Goal: Task Accomplishment & Management: Manage account settings

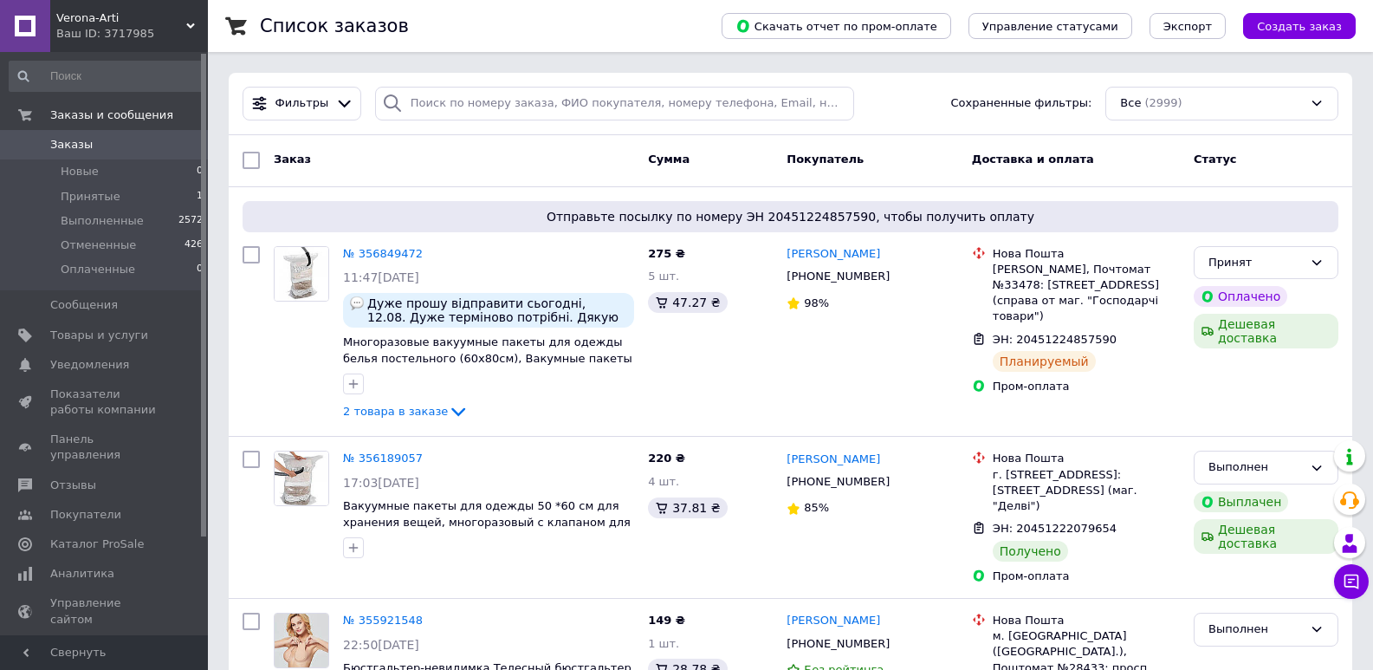
click at [146, 30] on div "Ваш ID: 3717985" at bounding box center [132, 34] width 152 height 16
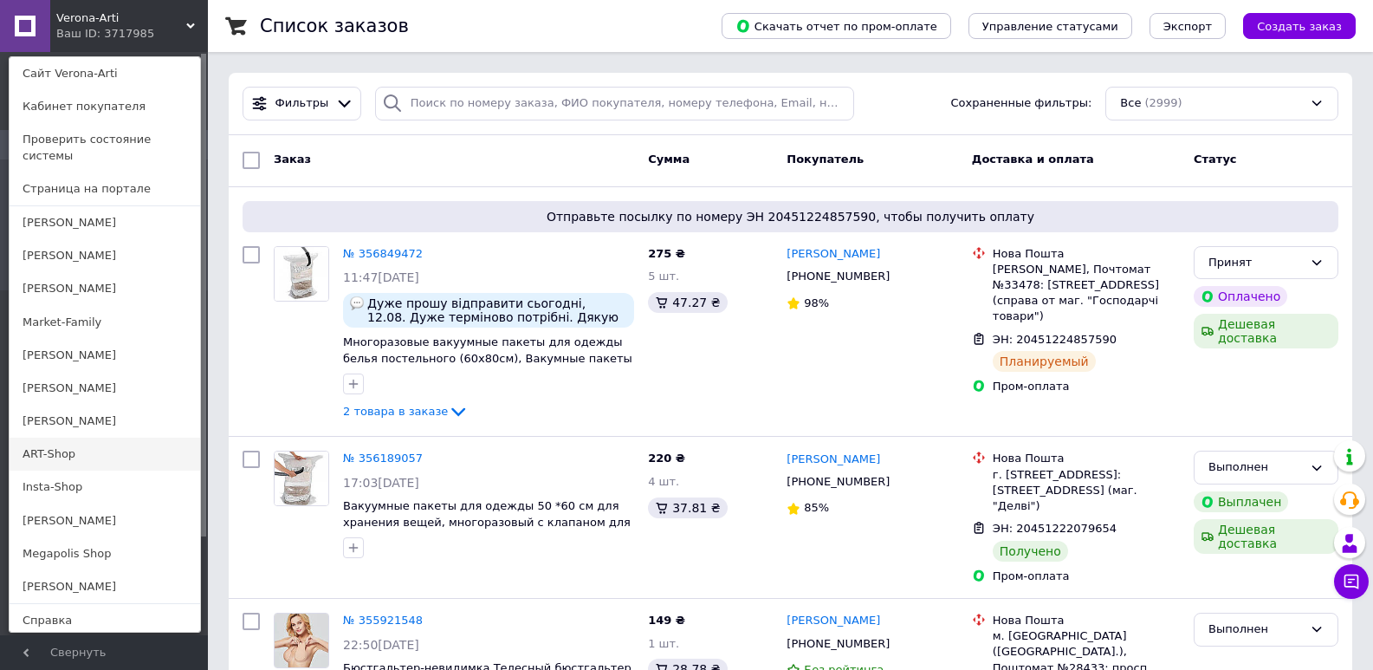
click at [39, 437] on link "ART-Shop" at bounding box center [105, 453] width 191 height 33
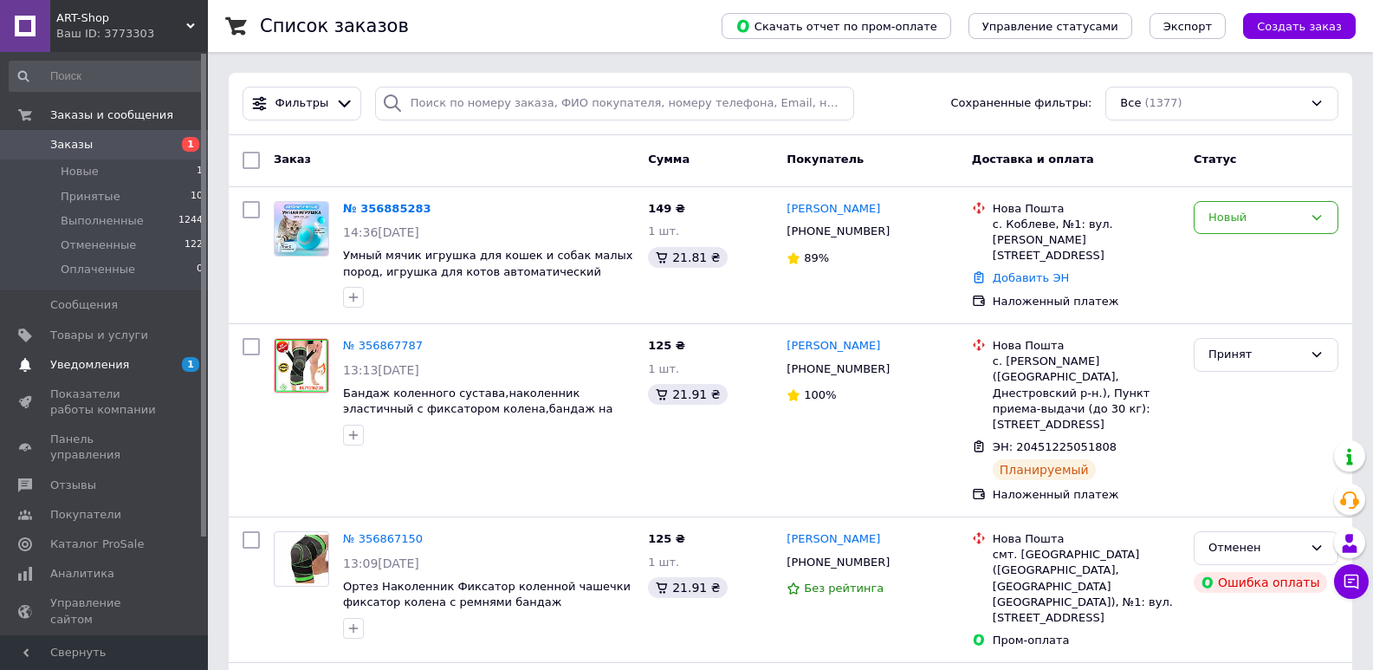
click at [107, 364] on span "Уведомления" at bounding box center [89, 365] width 79 height 16
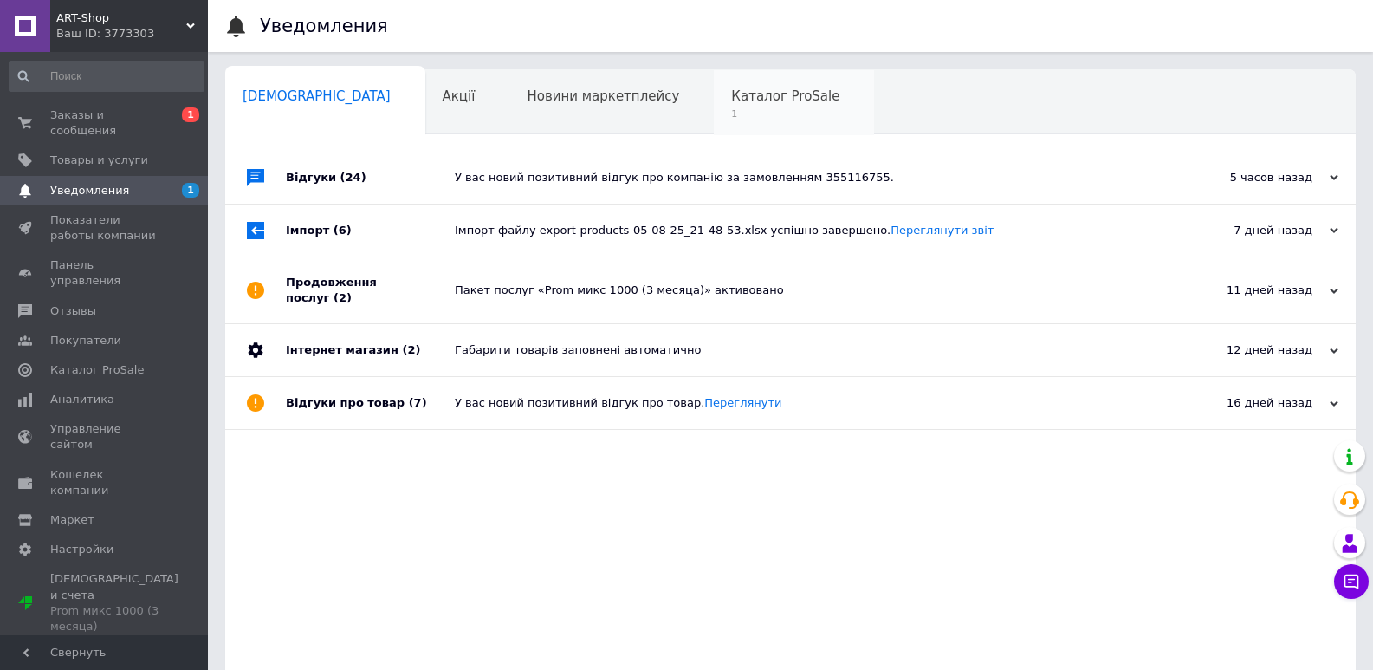
click at [731, 117] on span "1" at bounding box center [785, 113] width 108 height 13
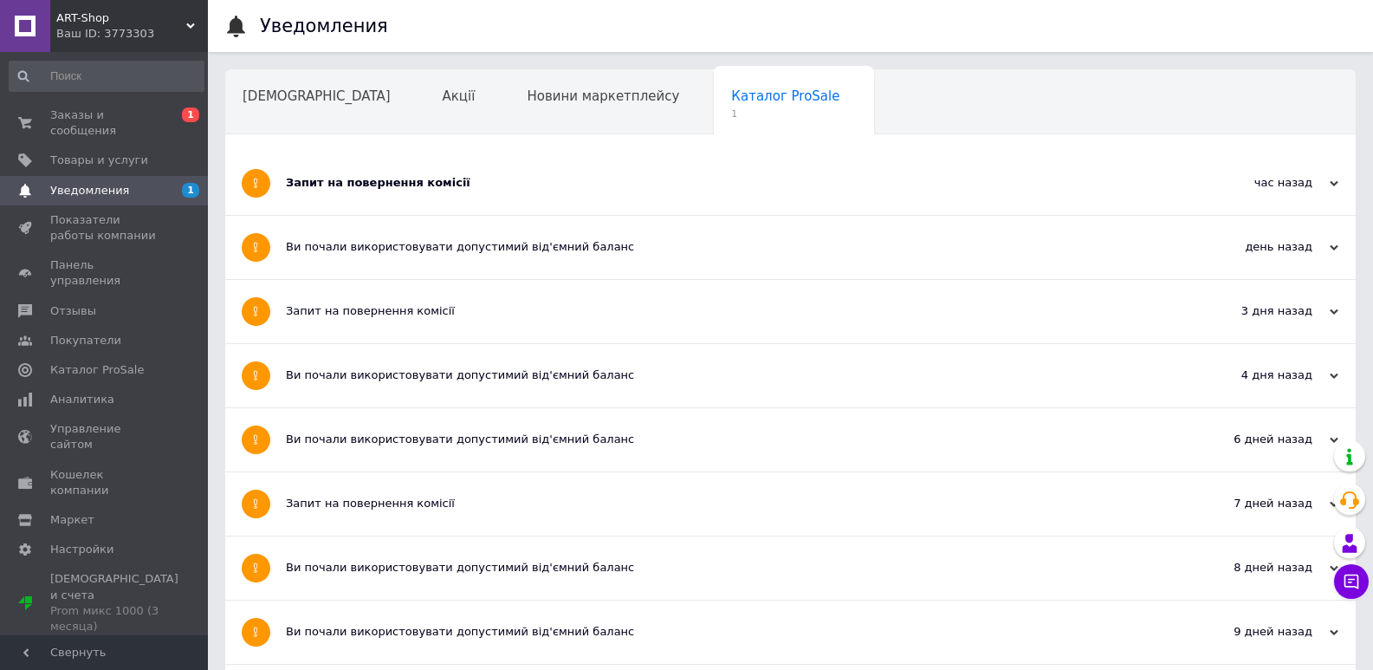
click at [540, 103] on span "Новини маркетплейсу" at bounding box center [603, 96] width 152 height 16
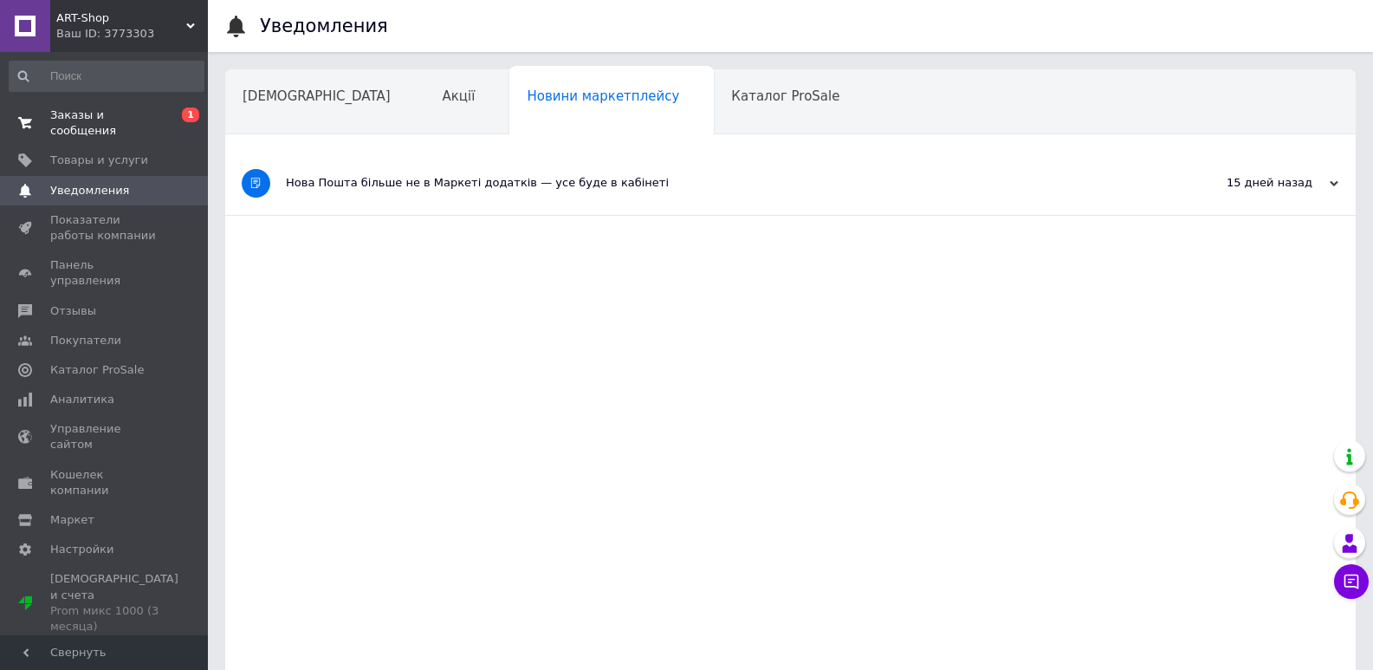
click at [184, 113] on span "1" at bounding box center [190, 114] width 17 height 15
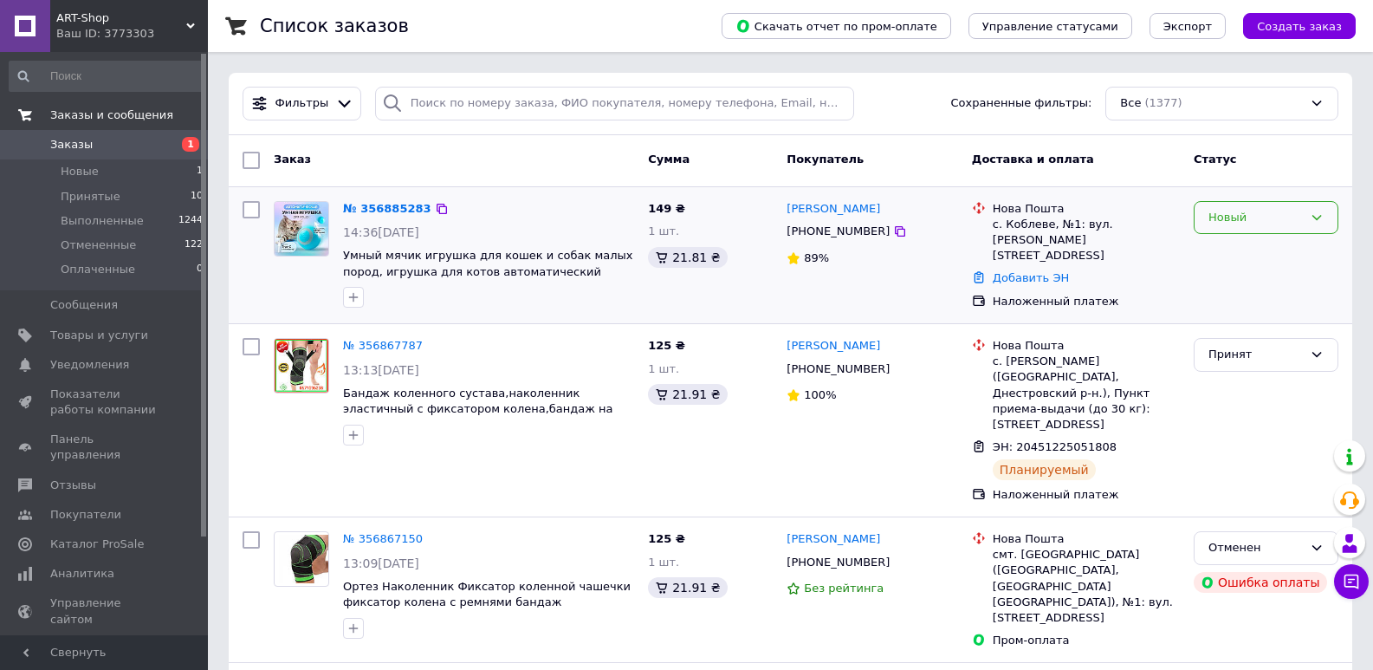
click at [1284, 209] on div "Новый" at bounding box center [1255, 218] width 94 height 18
click at [1264, 250] on li "Принят" at bounding box center [1265, 253] width 143 height 32
click at [354, 209] on link "№ 356885283" at bounding box center [383, 208] width 80 height 13
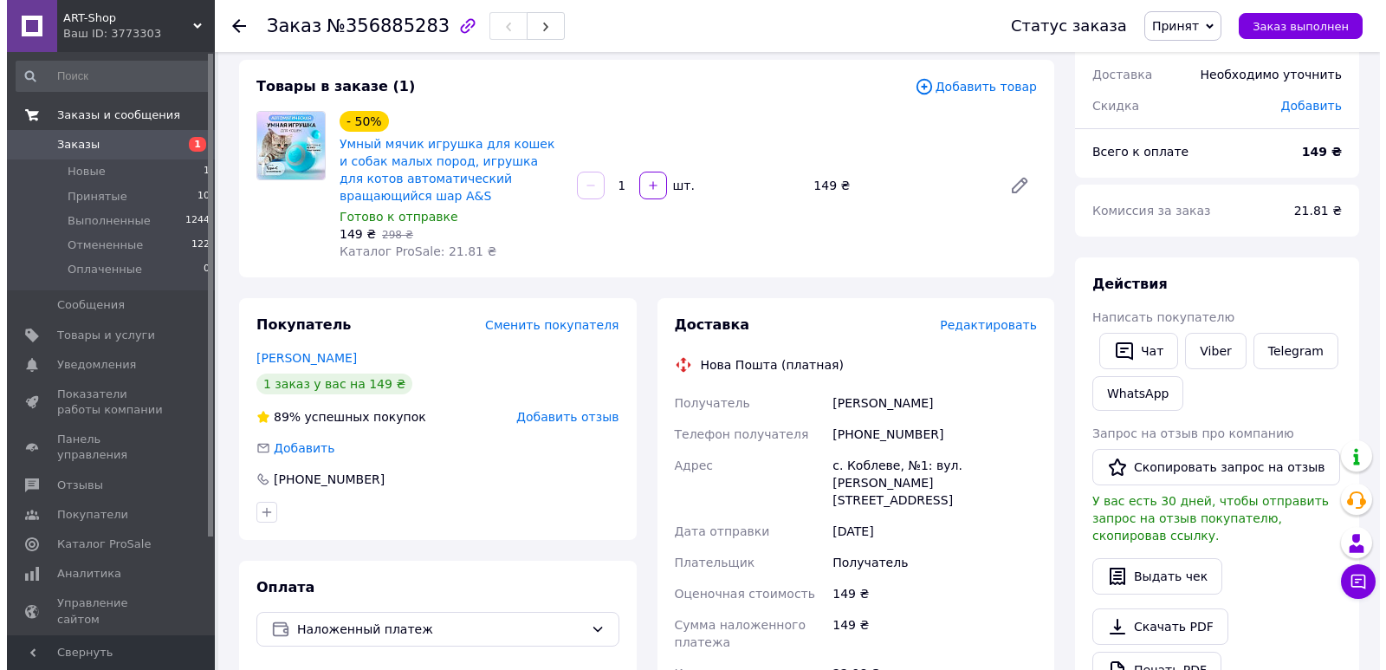
scroll to position [173, 0]
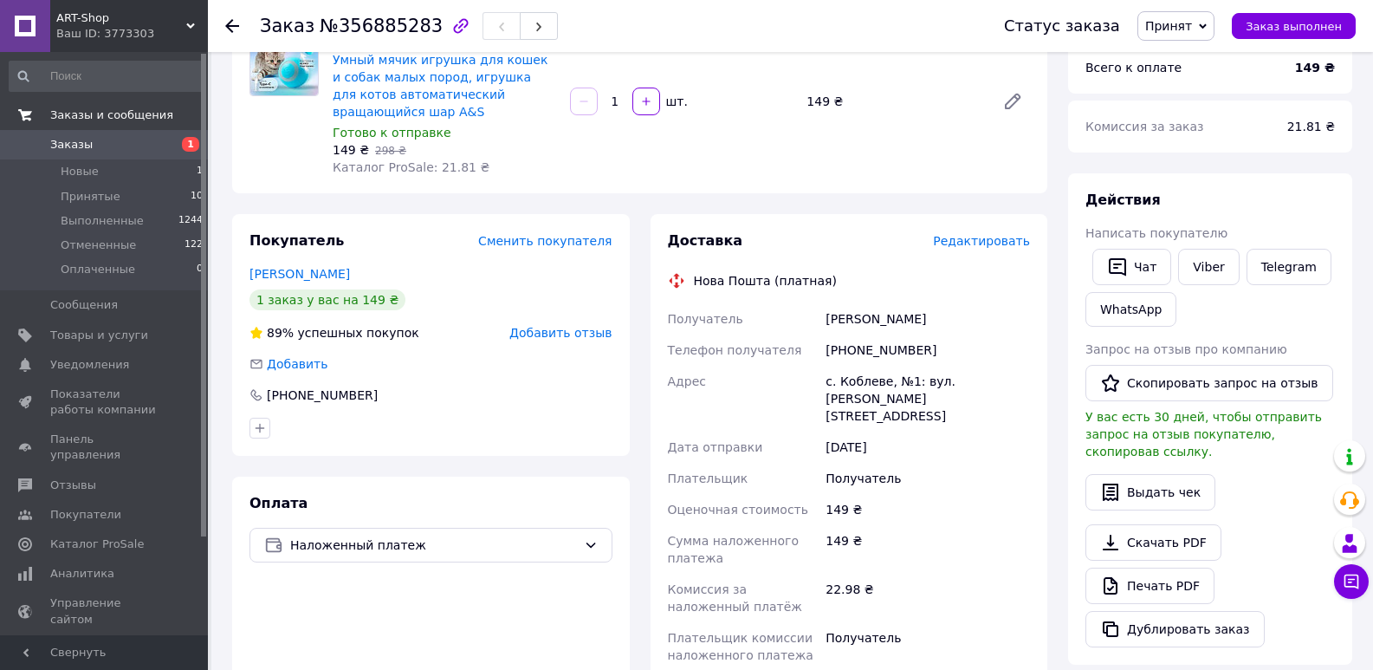
click at [1015, 239] on span "Редактировать" at bounding box center [981, 241] width 97 height 14
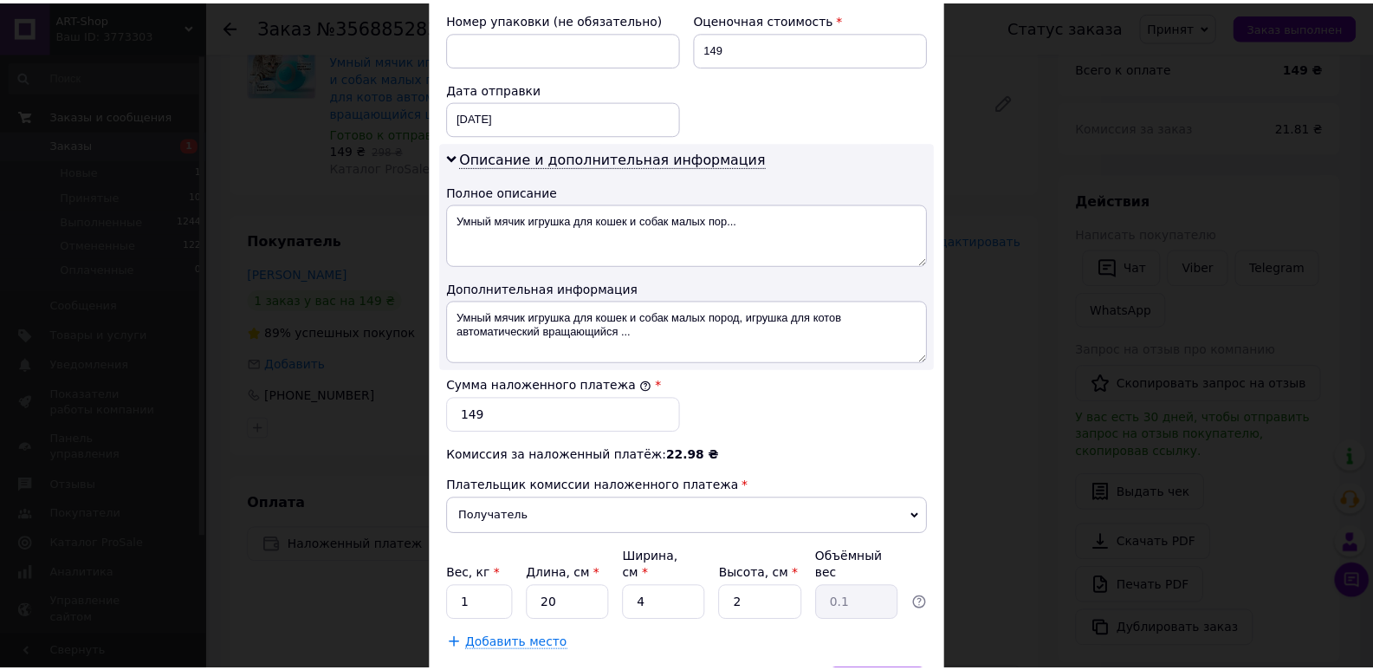
scroll to position [846, 0]
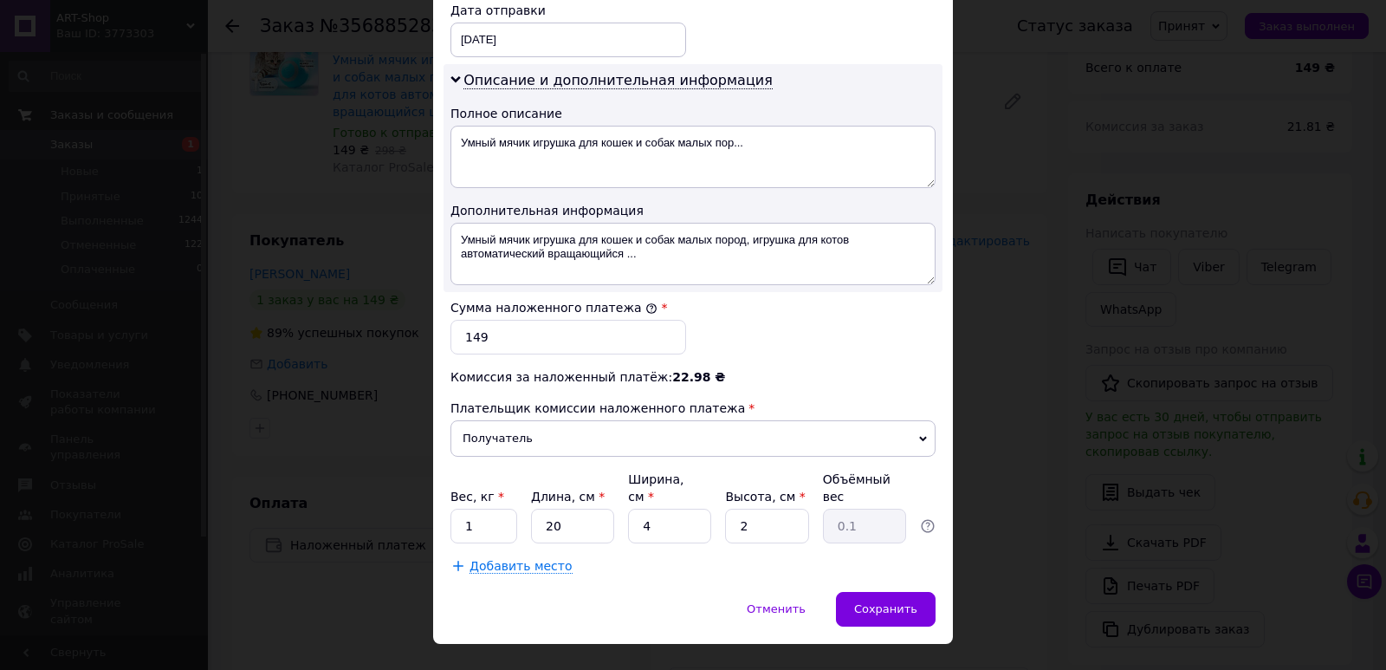
click at [1015, 461] on div "× Редактирование доставки Способ доставки Нова Пошта (платная) Плательщик Получ…" at bounding box center [693, 335] width 1386 height 670
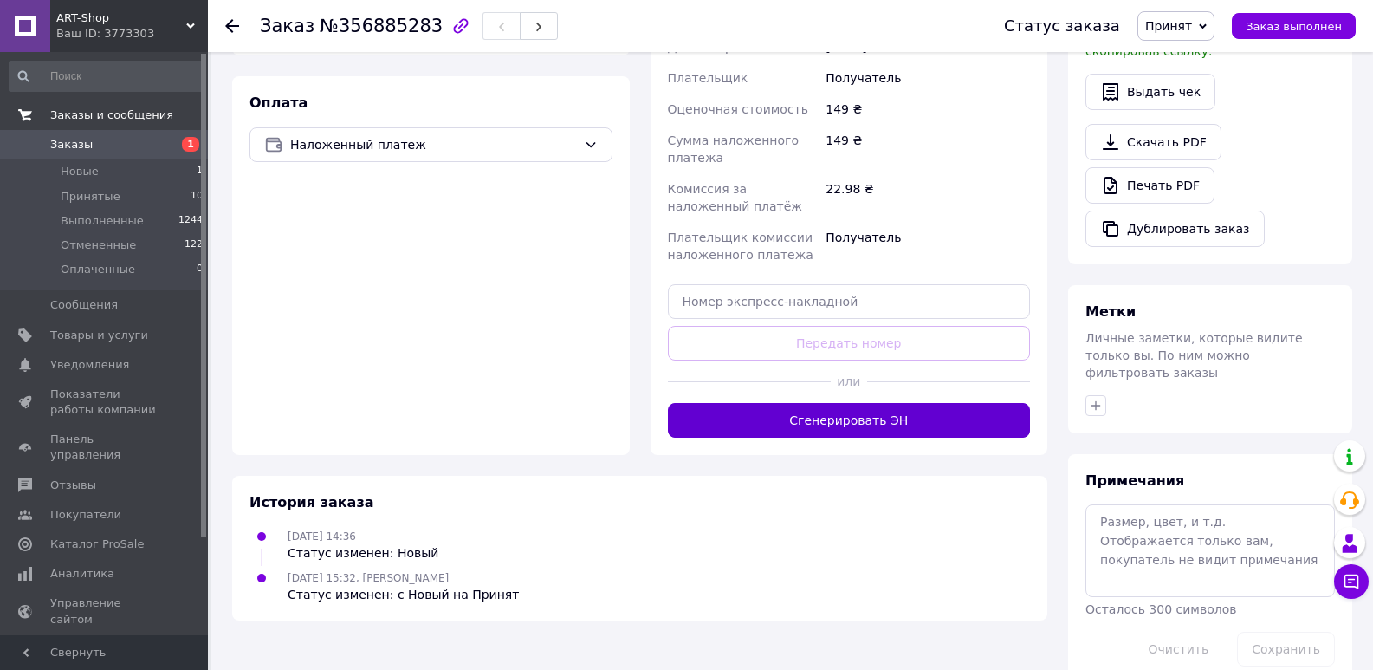
click at [947, 403] on button "Сгенерировать ЭН" at bounding box center [849, 420] width 363 height 35
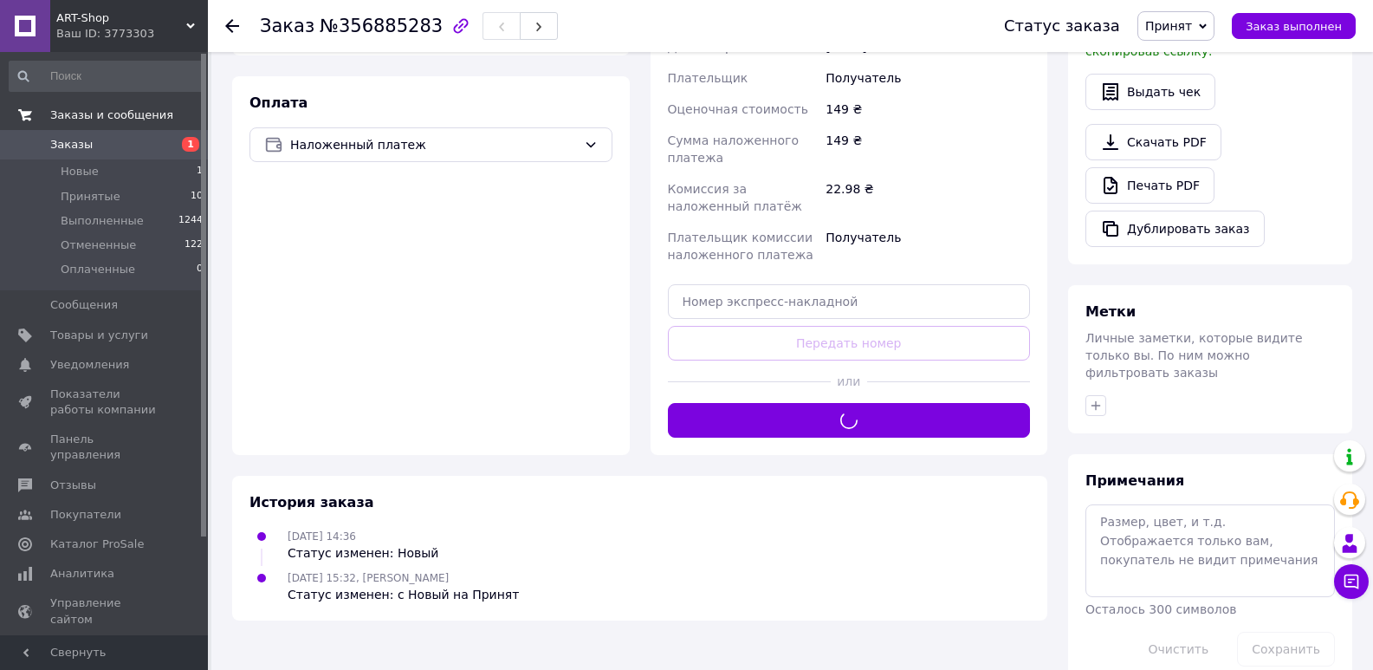
scroll to position [227, 0]
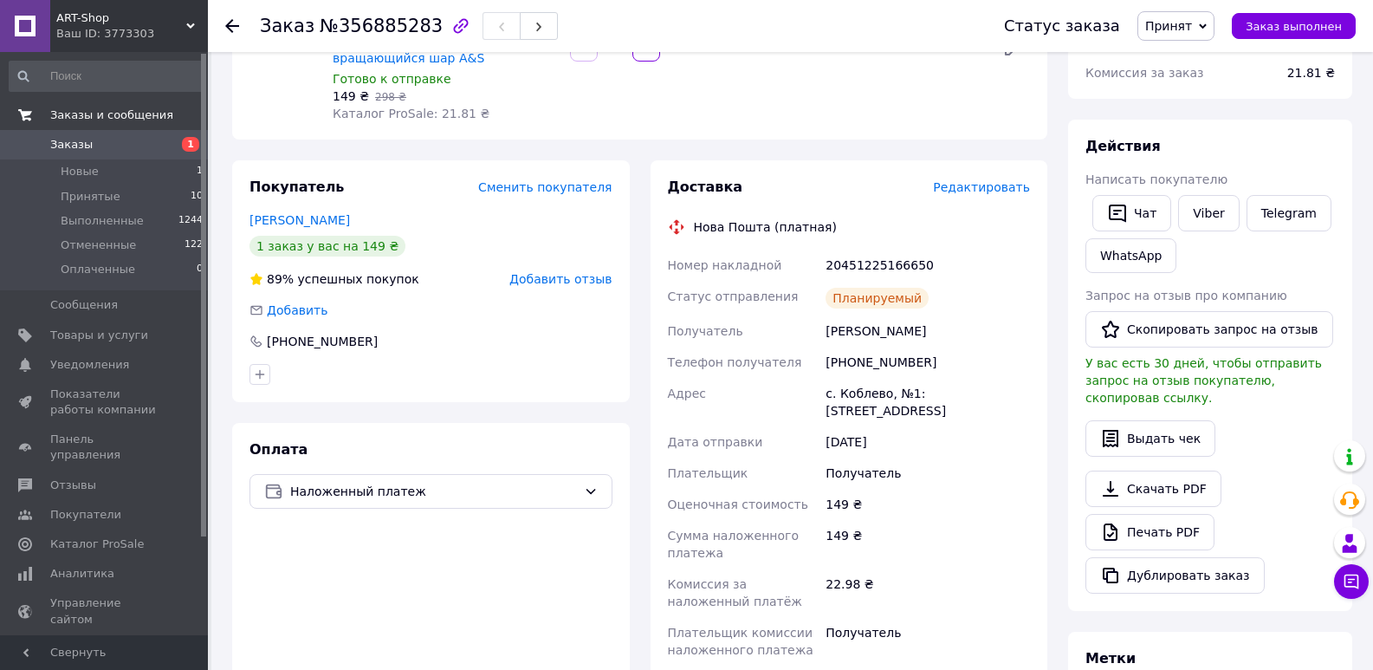
click at [71, 21] on span "ART-Shop" at bounding box center [121, 18] width 130 height 16
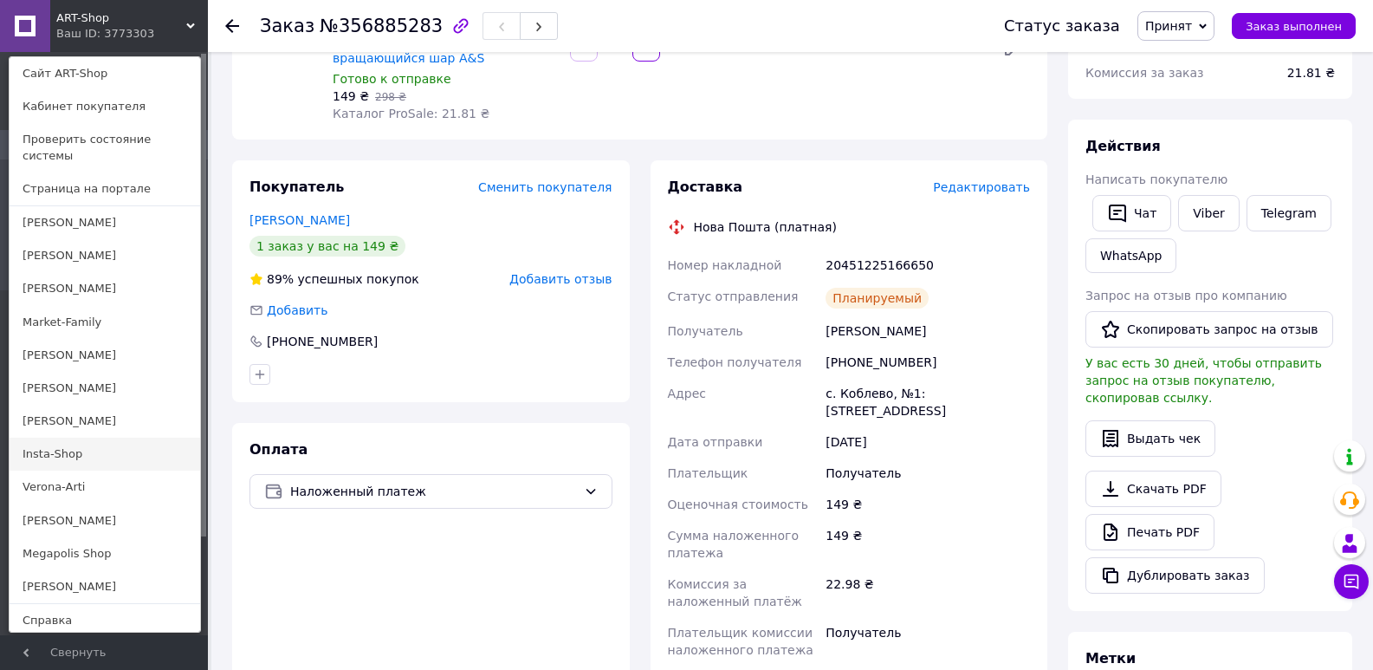
click at [50, 437] on link "Insta-Shop" at bounding box center [105, 453] width 191 height 33
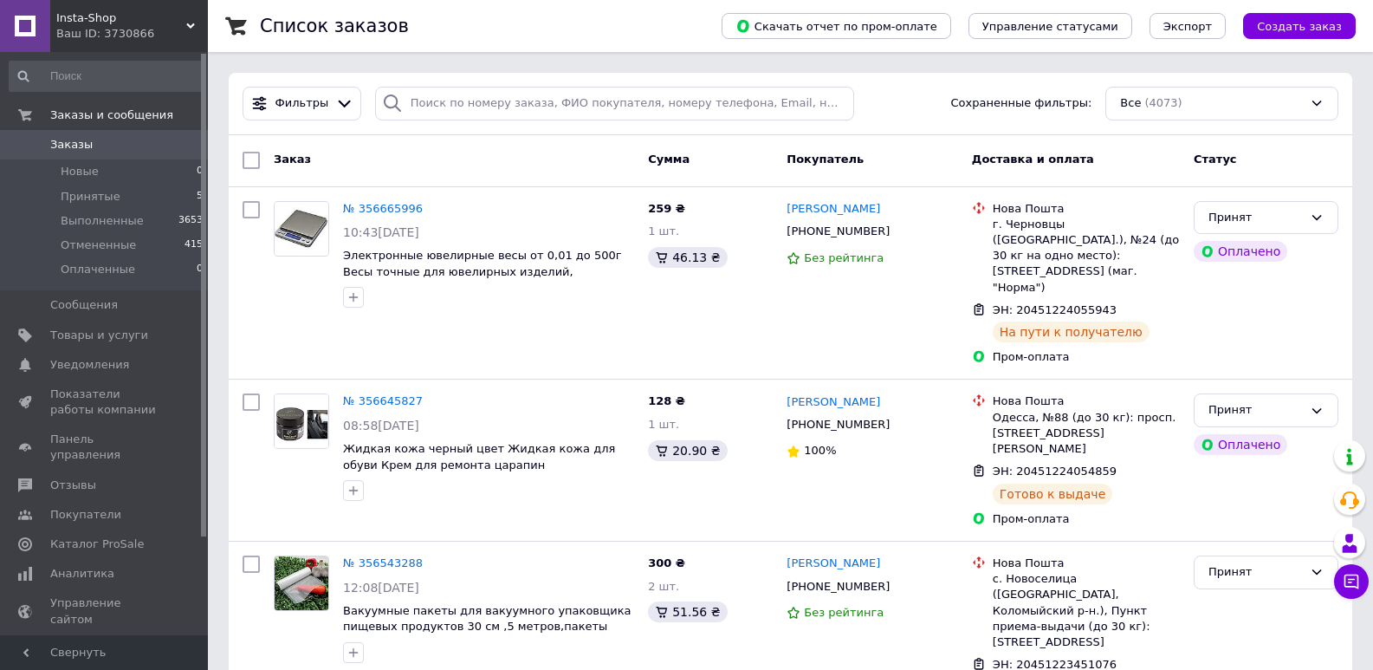
click at [115, 33] on div "Ваш ID: 3730866" at bounding box center [132, 34] width 152 height 16
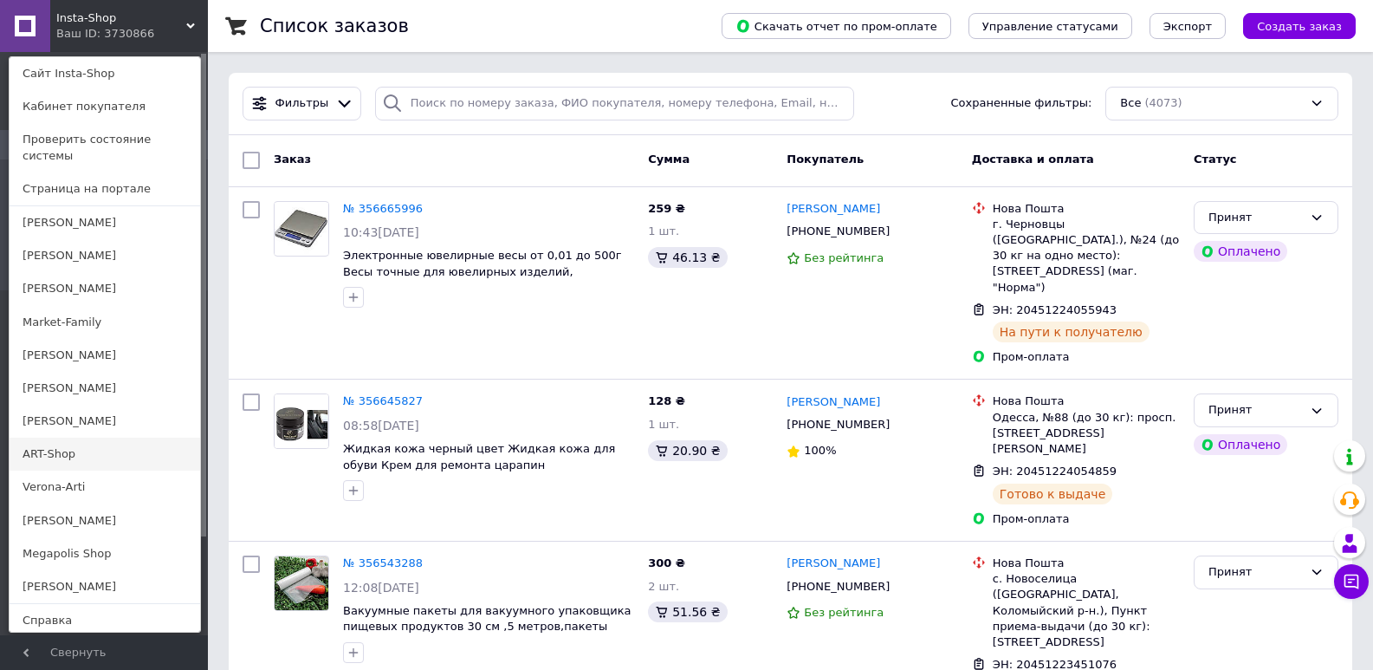
click at [30, 437] on link "ART-Shop" at bounding box center [105, 453] width 191 height 33
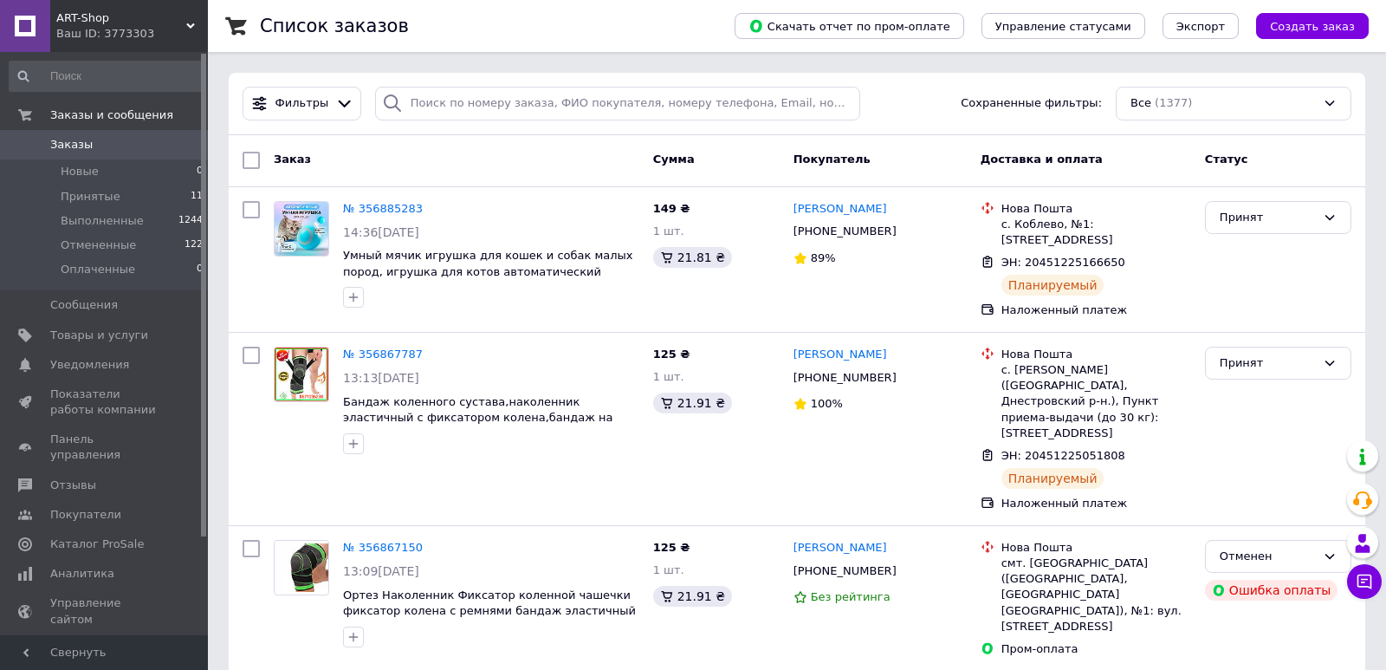
click at [83, 16] on span "ART-Shop" at bounding box center [121, 18] width 130 height 16
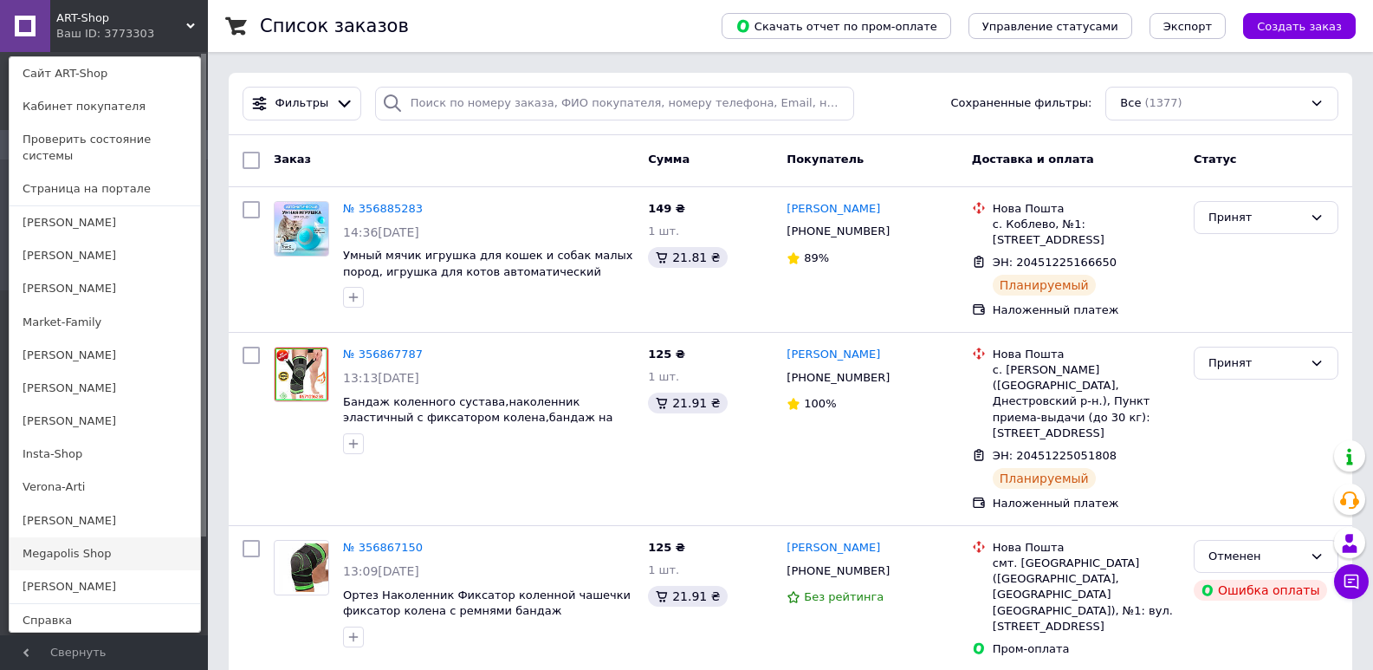
click at [51, 537] on link "Megapolis Shop" at bounding box center [105, 553] width 191 height 33
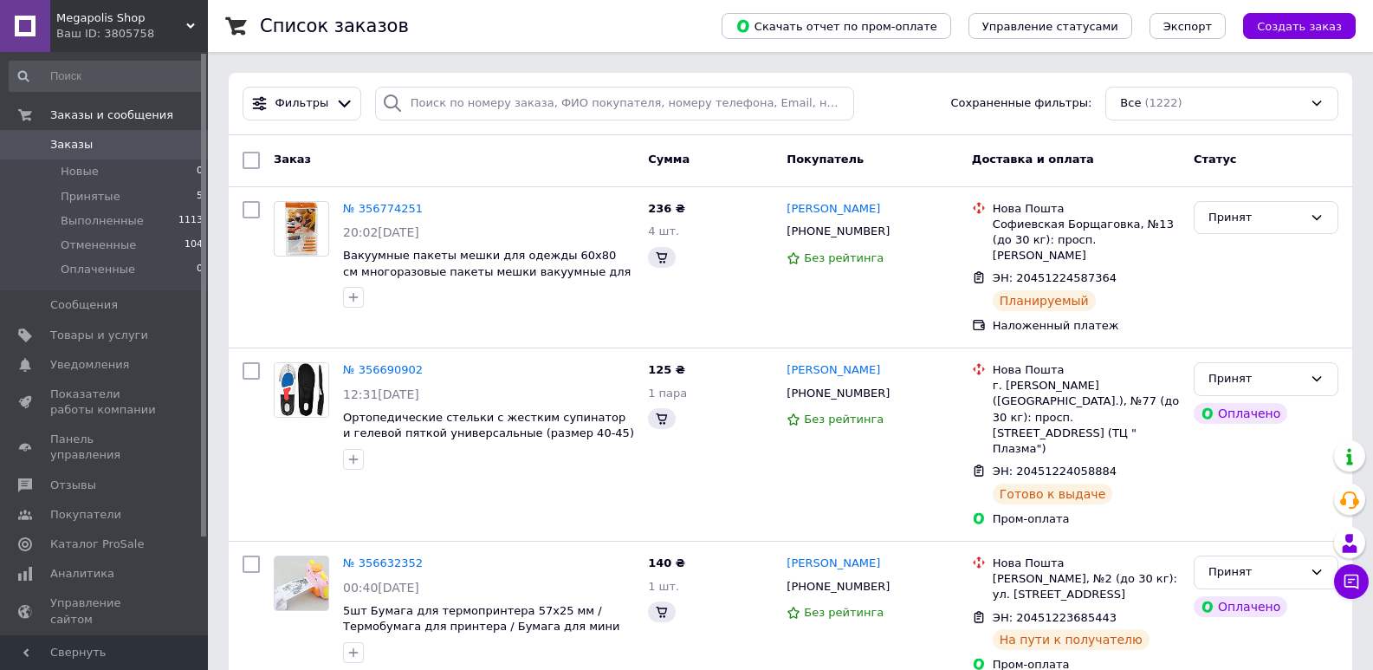
click at [70, 13] on span "Megapolis Shop" at bounding box center [121, 18] width 130 height 16
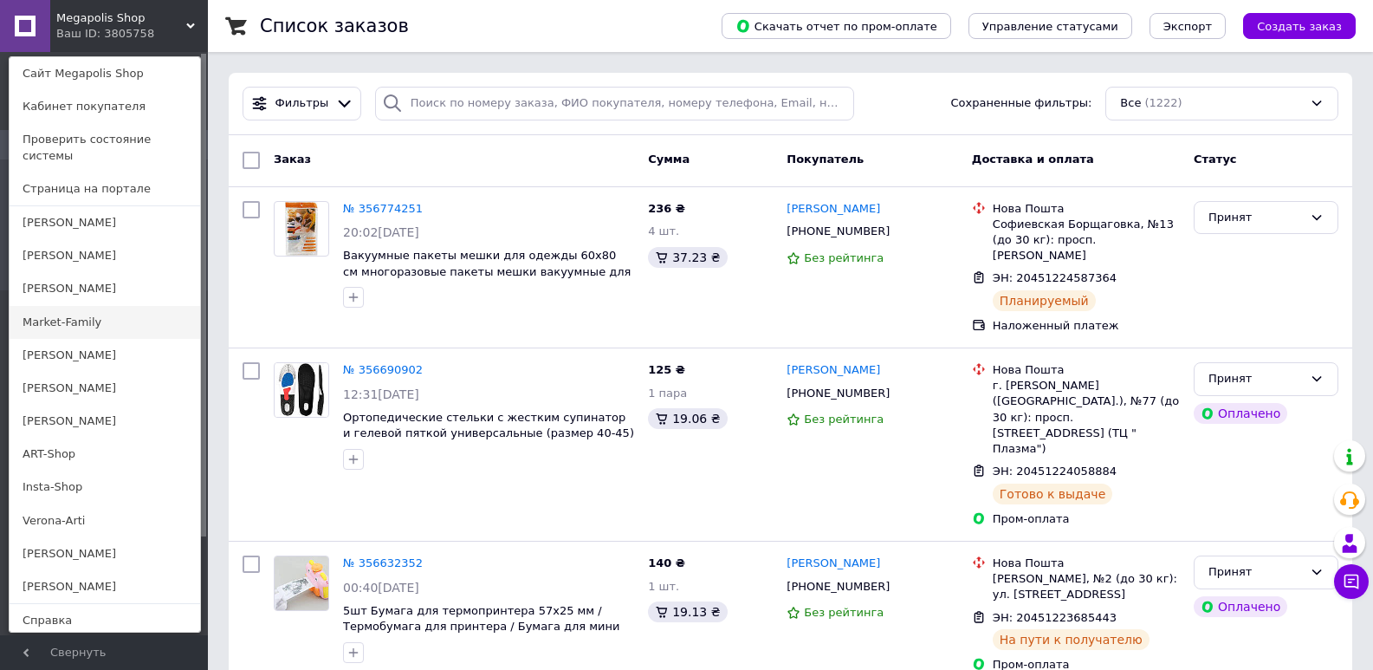
click at [69, 306] on link "Market-Family" at bounding box center [105, 322] width 191 height 33
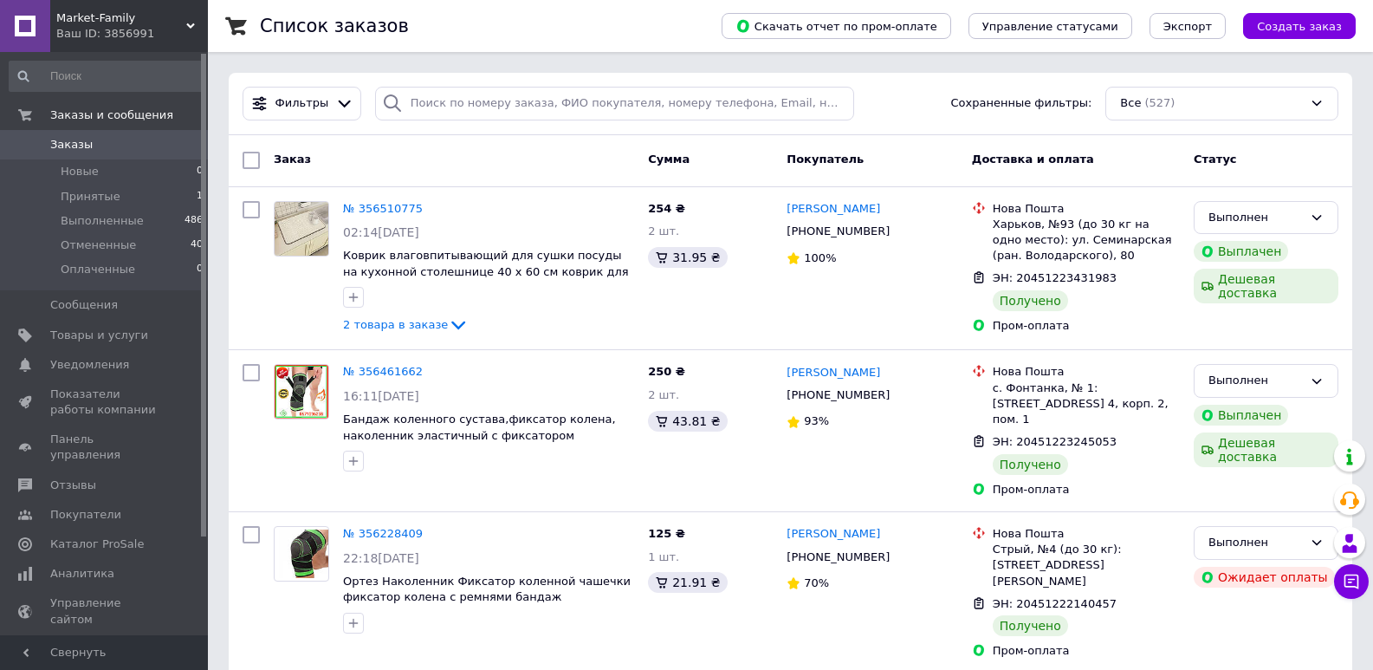
click at [126, 43] on div "Market-Family Ваш ID: 3856991" at bounding box center [129, 26] width 158 height 52
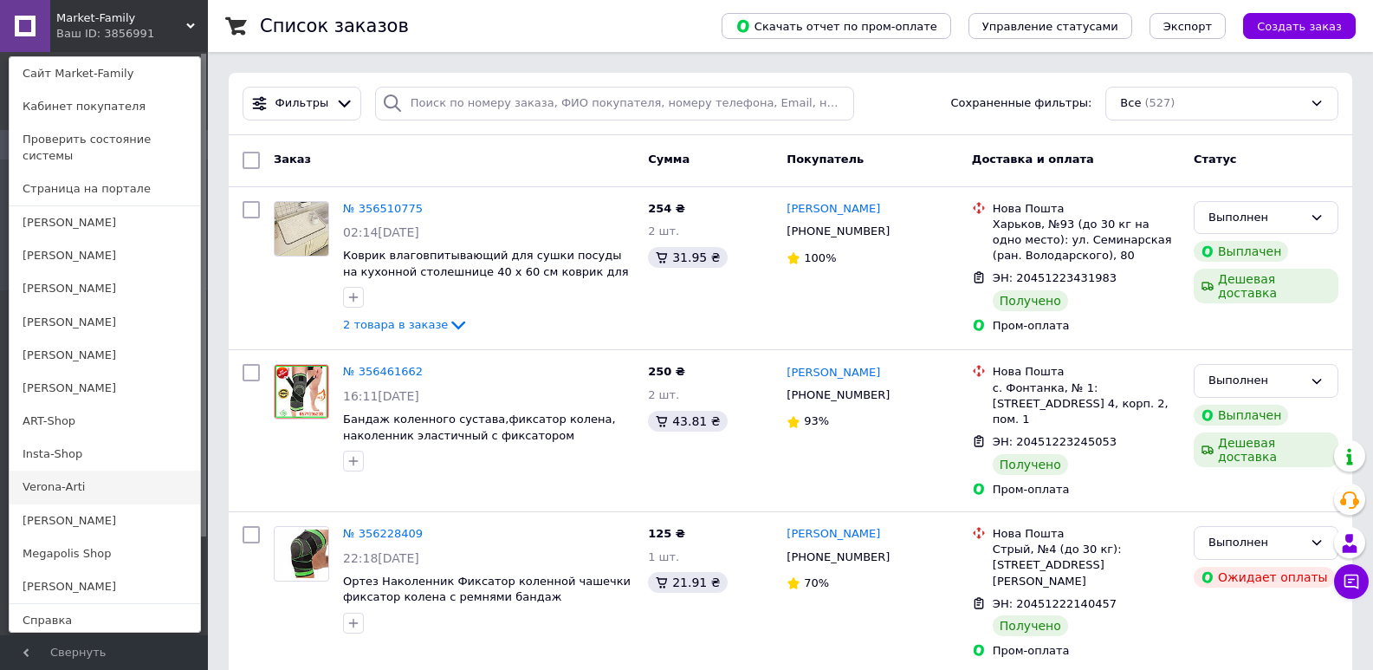
click at [48, 470] on link "Verona-Arti" at bounding box center [105, 486] width 191 height 33
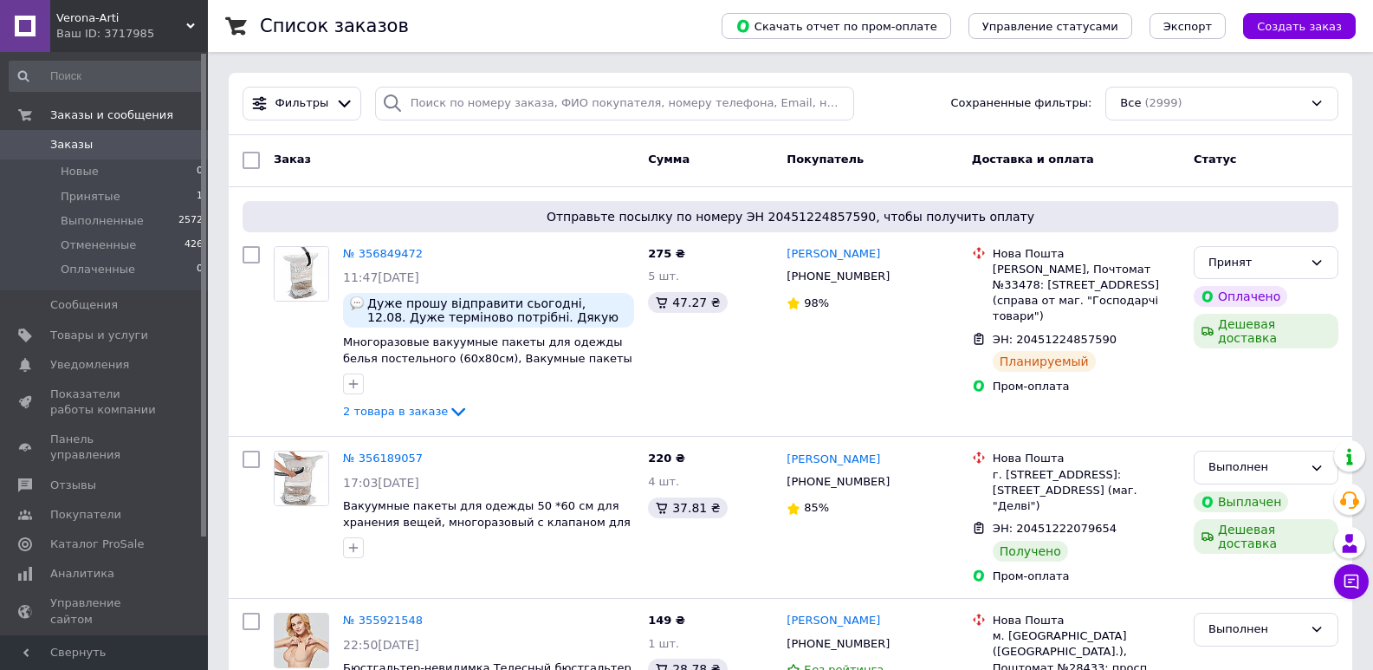
click at [87, 33] on div "Ваш ID: 3717985" at bounding box center [132, 34] width 152 height 16
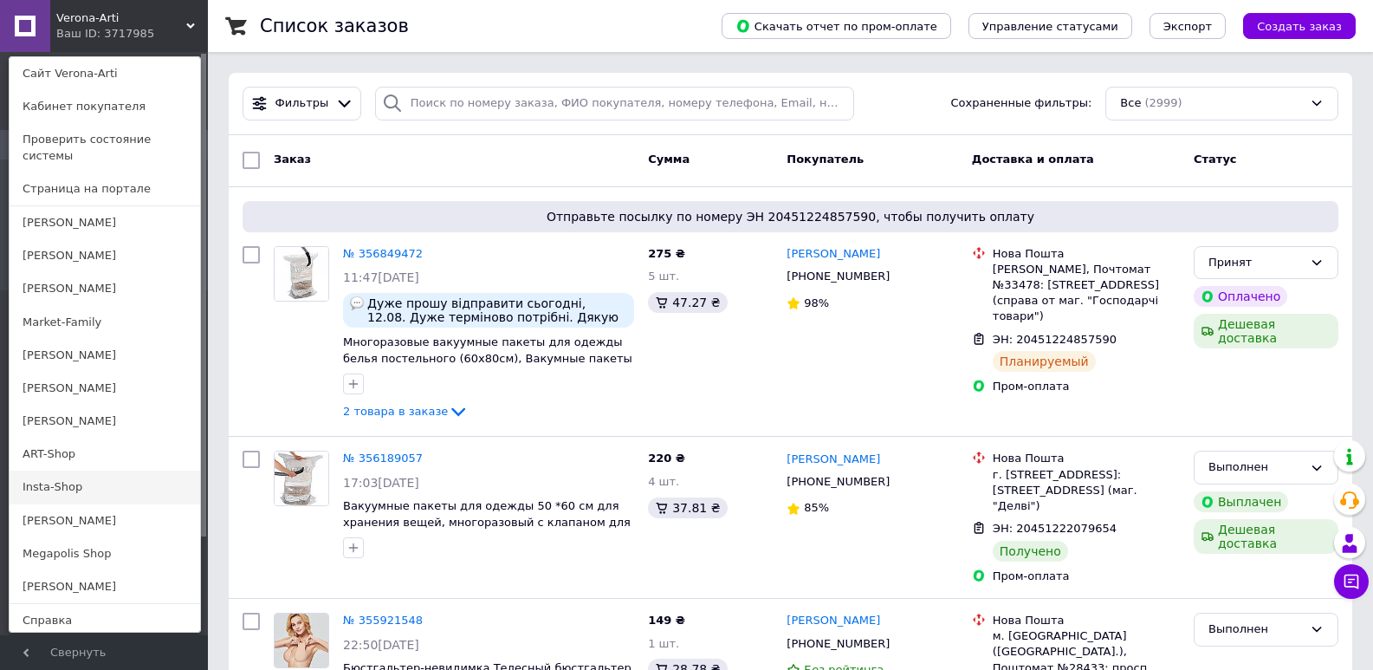
click at [84, 470] on link "Insta-Shop" at bounding box center [105, 486] width 191 height 33
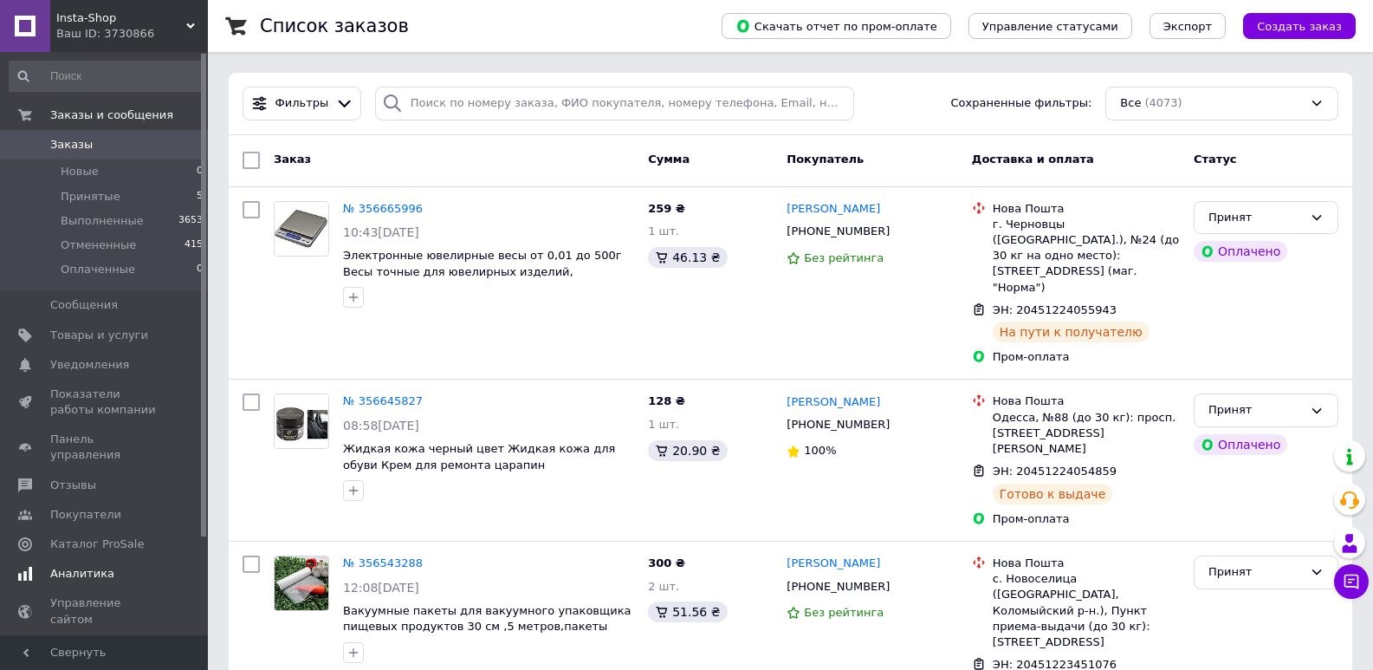
click at [96, 566] on span "Аналитика" at bounding box center [82, 574] width 64 height 16
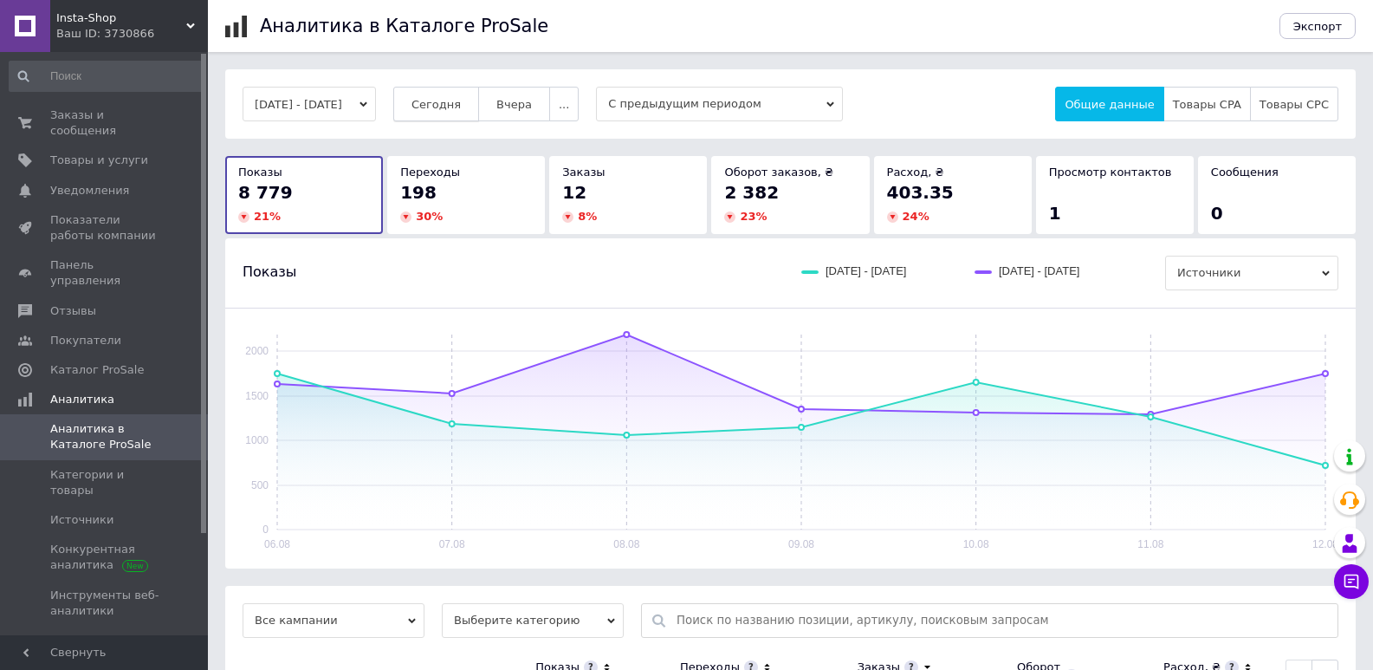
click at [452, 94] on button "Сегодня" at bounding box center [436, 104] width 86 height 35
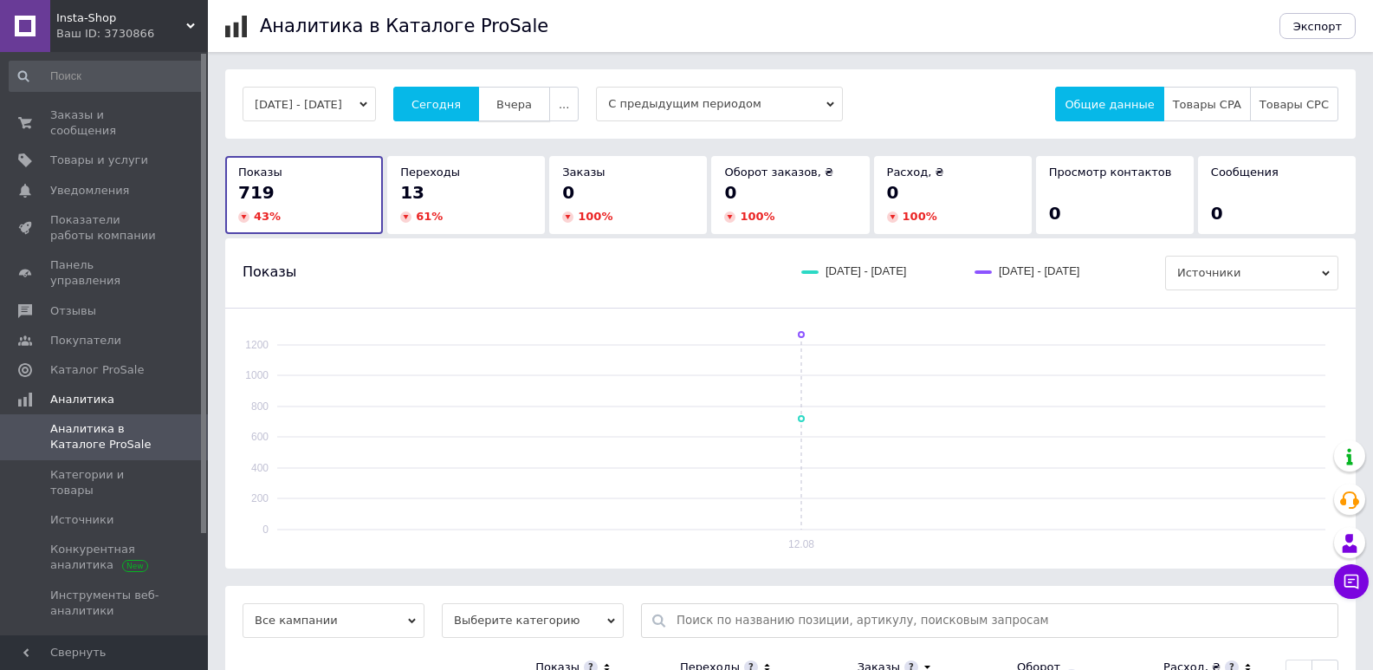
click at [527, 104] on span "Вчера" at bounding box center [514, 104] width 36 height 13
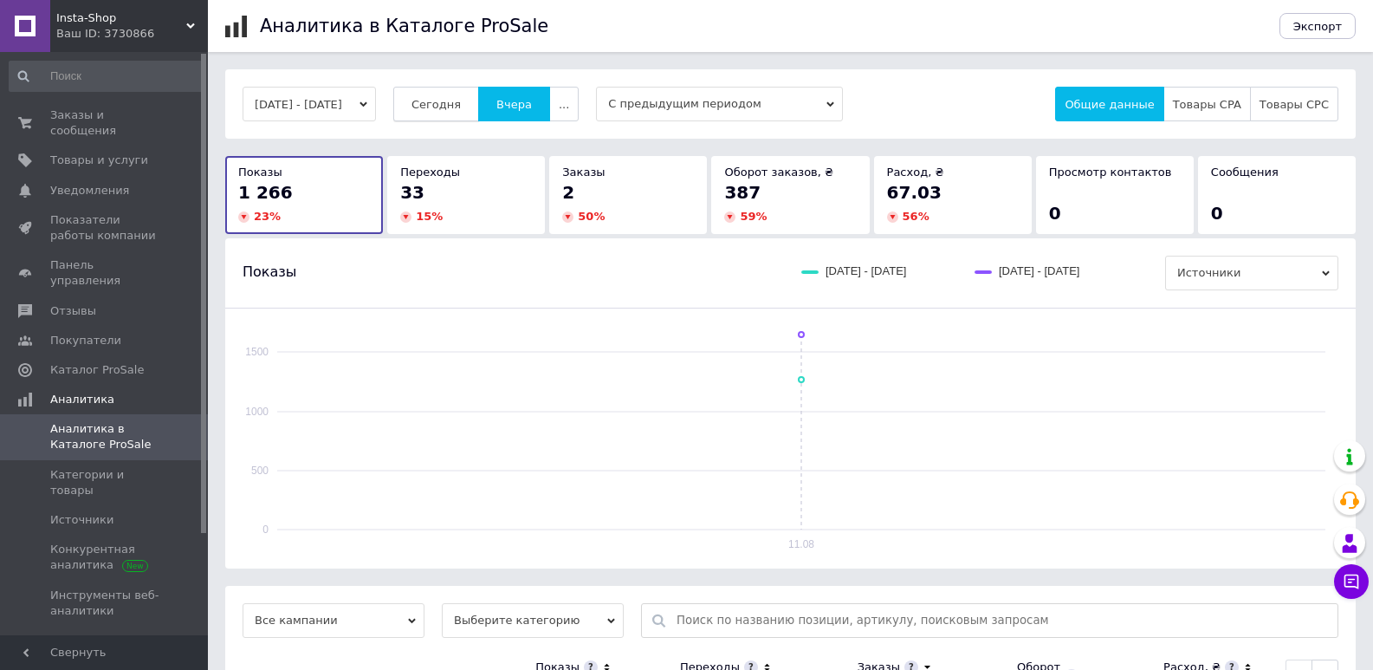
click at [461, 98] on span "Сегодня" at bounding box center [435, 104] width 49 height 13
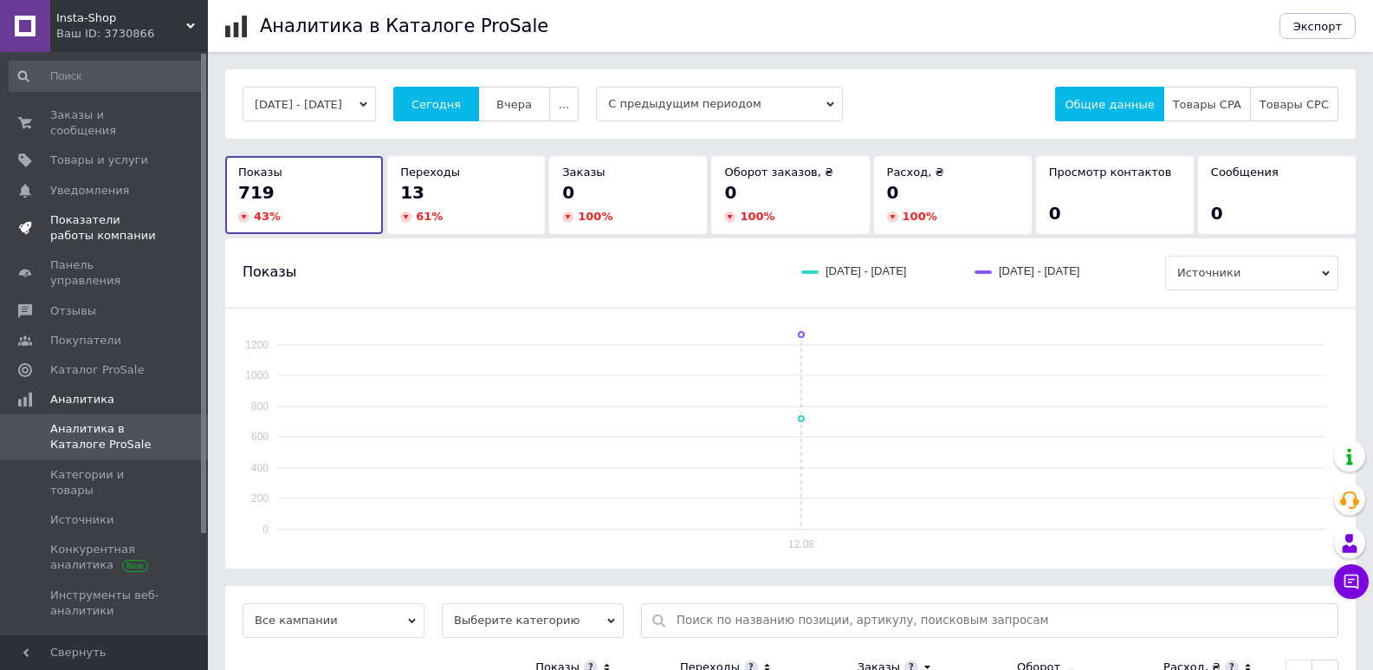
click at [109, 214] on span "Показатели работы компании" at bounding box center [105, 227] width 110 height 31
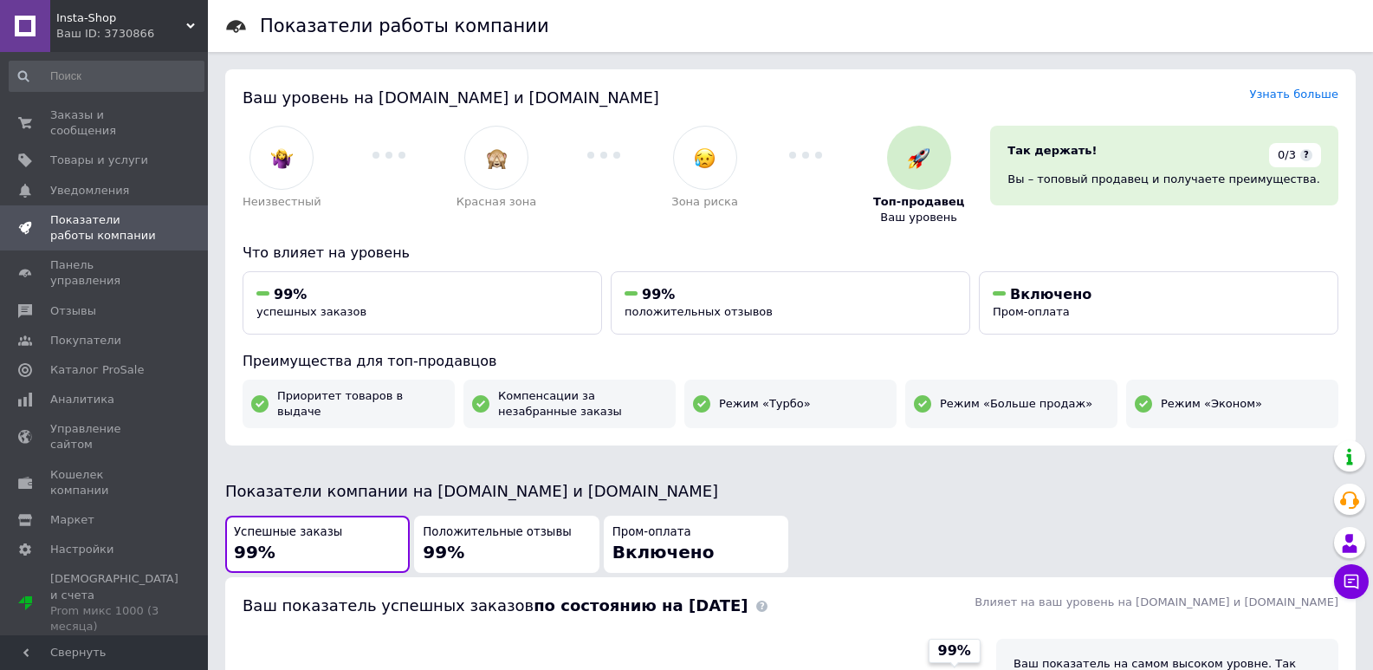
click at [98, 33] on div "Ваш ID: 3730866" at bounding box center [132, 34] width 152 height 16
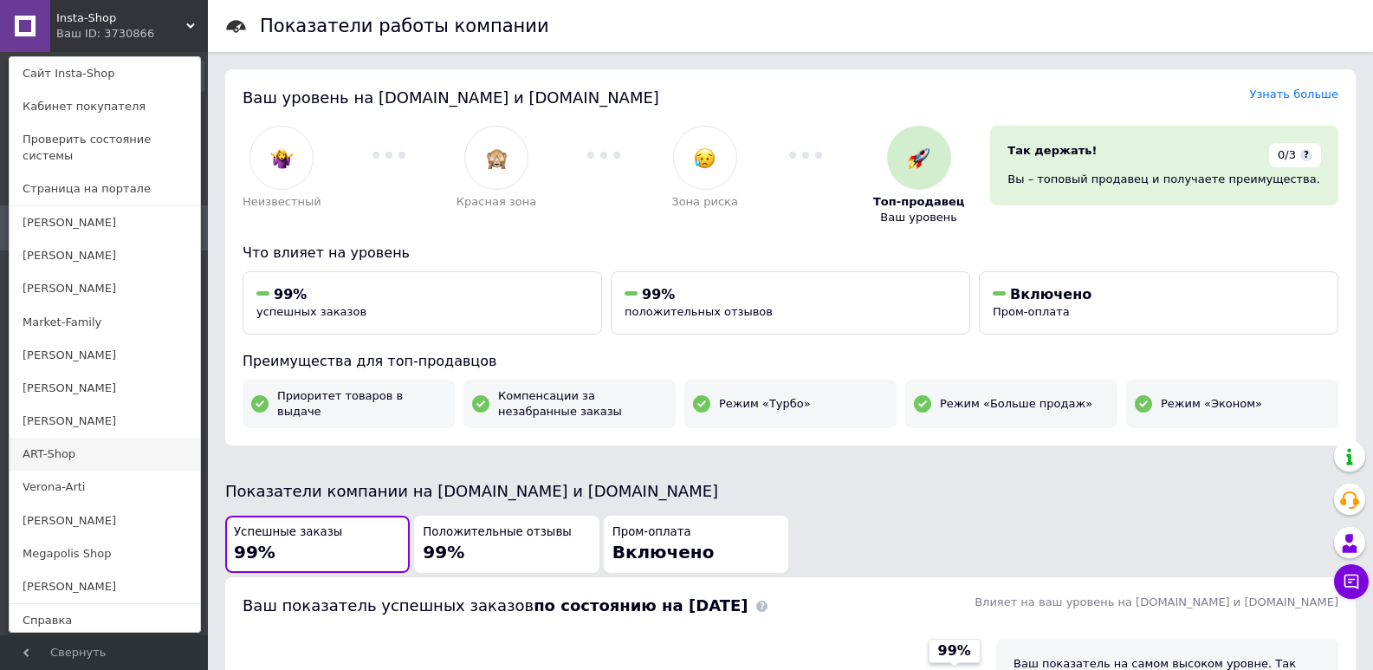
click at [60, 437] on link "ART-Shop" at bounding box center [105, 453] width 191 height 33
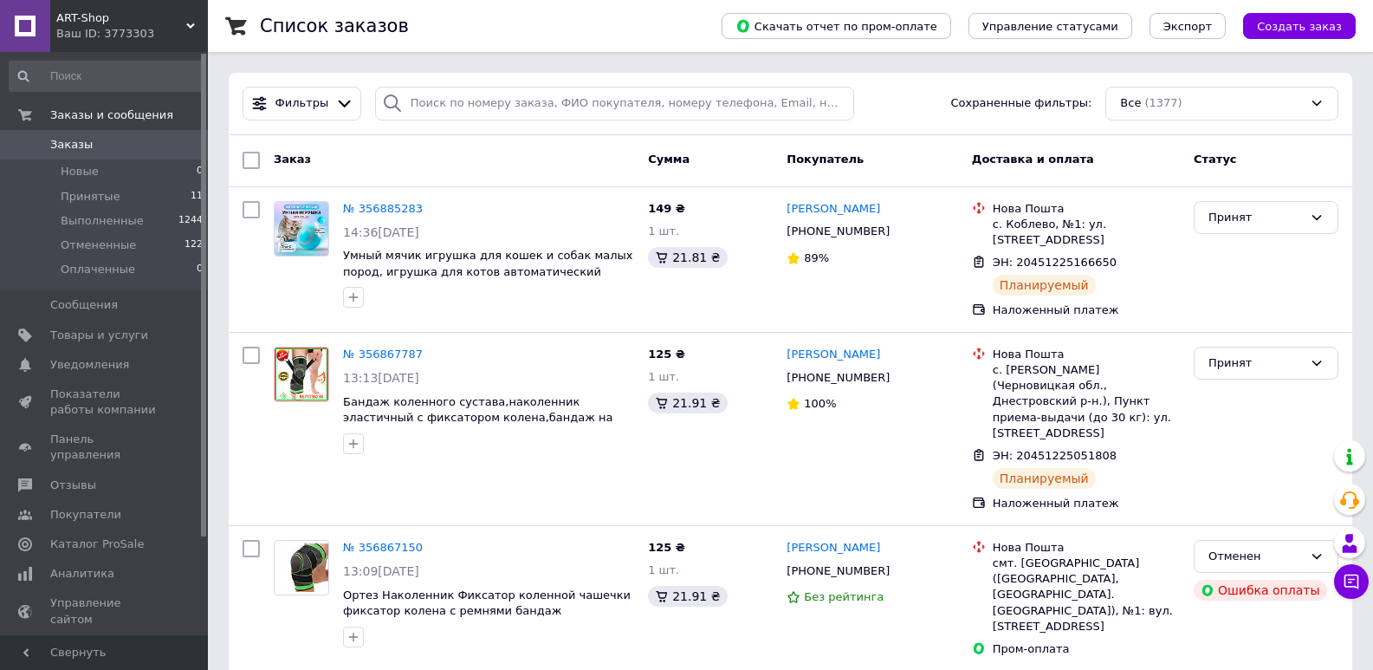
click at [111, 33] on div "Ваш ID: 3773303" at bounding box center [132, 34] width 152 height 16
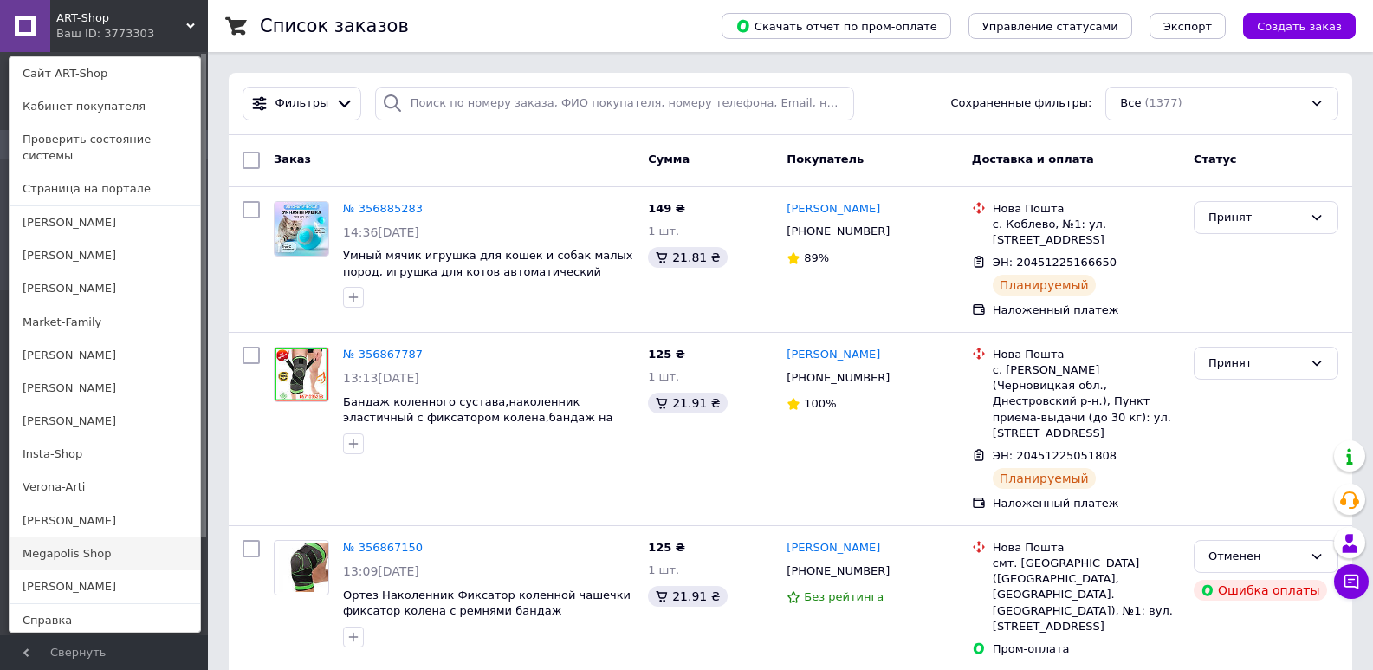
click at [87, 541] on link "Megapolis Shop" at bounding box center [105, 553] width 191 height 33
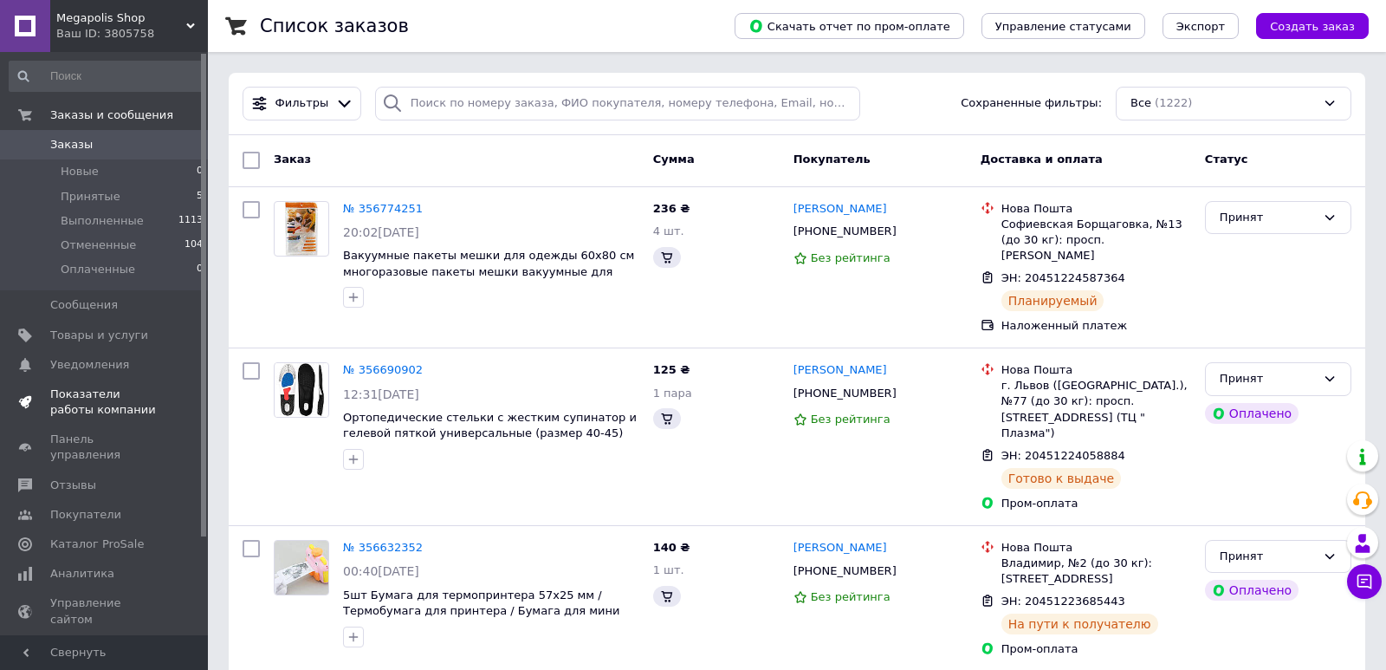
click at [100, 397] on span "Показатели работы компании" at bounding box center [105, 401] width 110 height 31
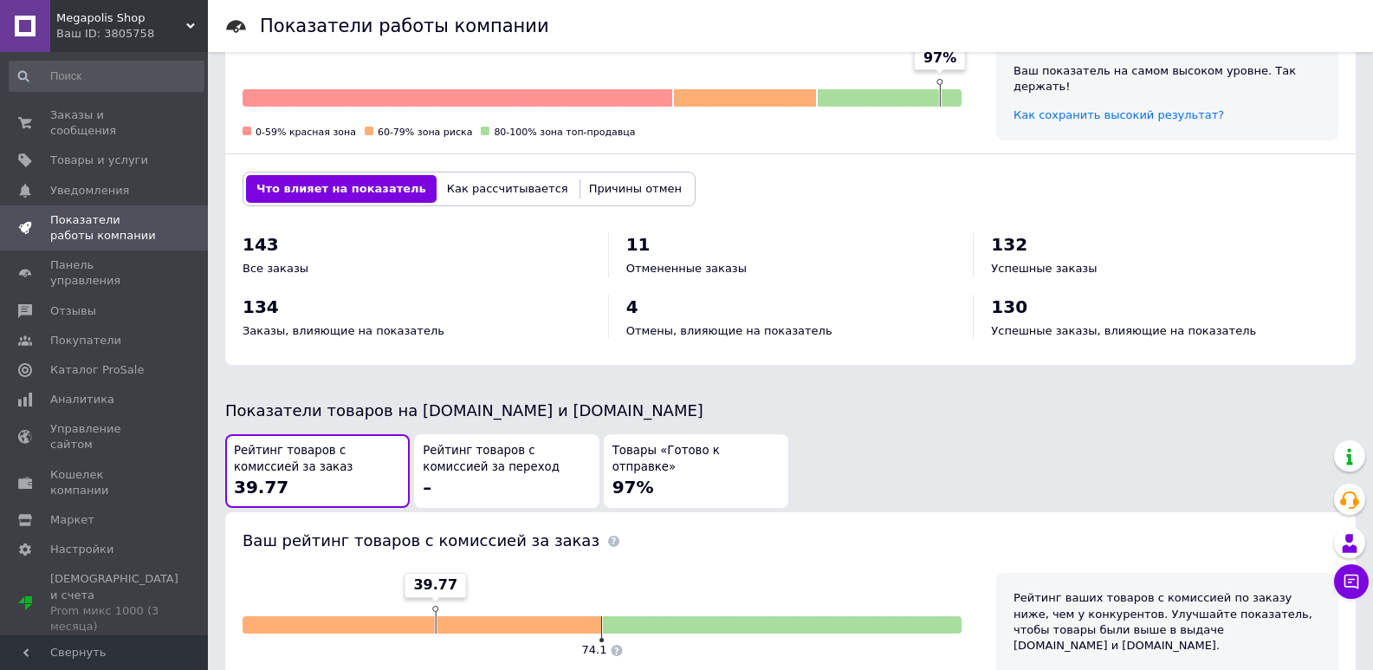
scroll to position [606, 0]
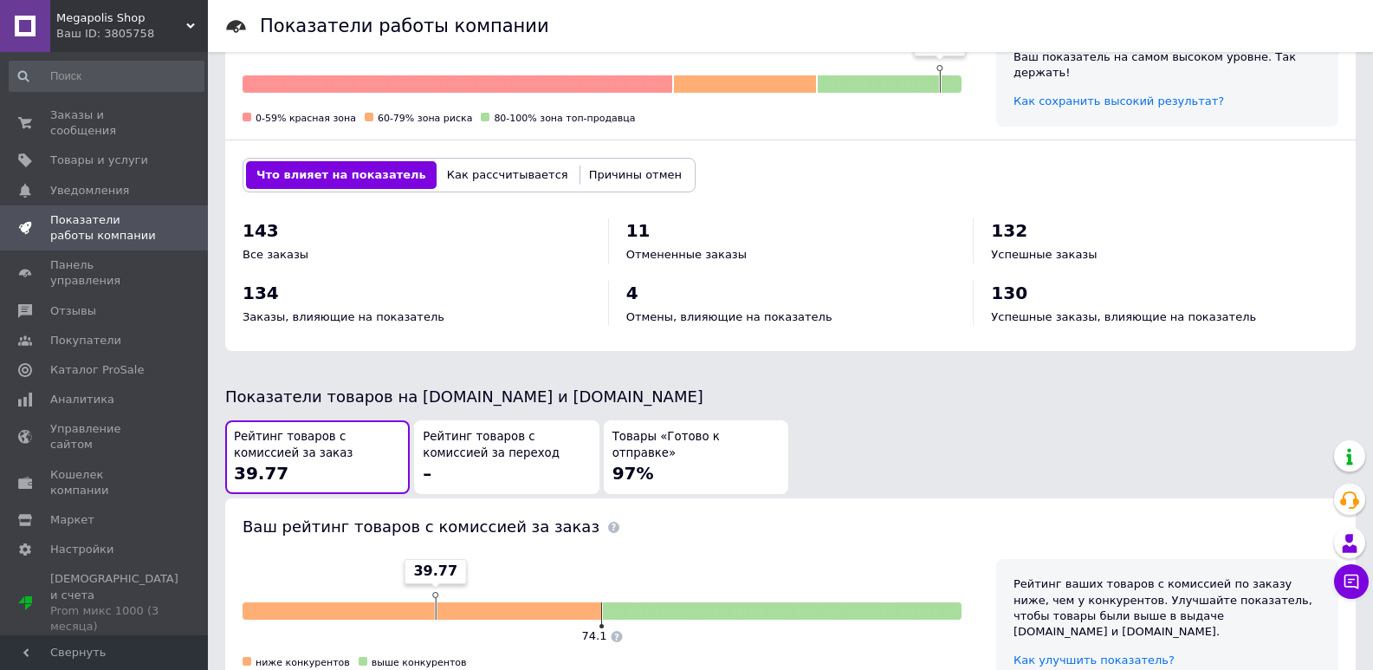
drag, startPoint x: 635, startPoint y: 448, endPoint x: 650, endPoint y: 427, distance: 26.0
click at [635, 447] on div "Товары «Готово к отправке» 97%" at bounding box center [695, 457] width 167 height 56
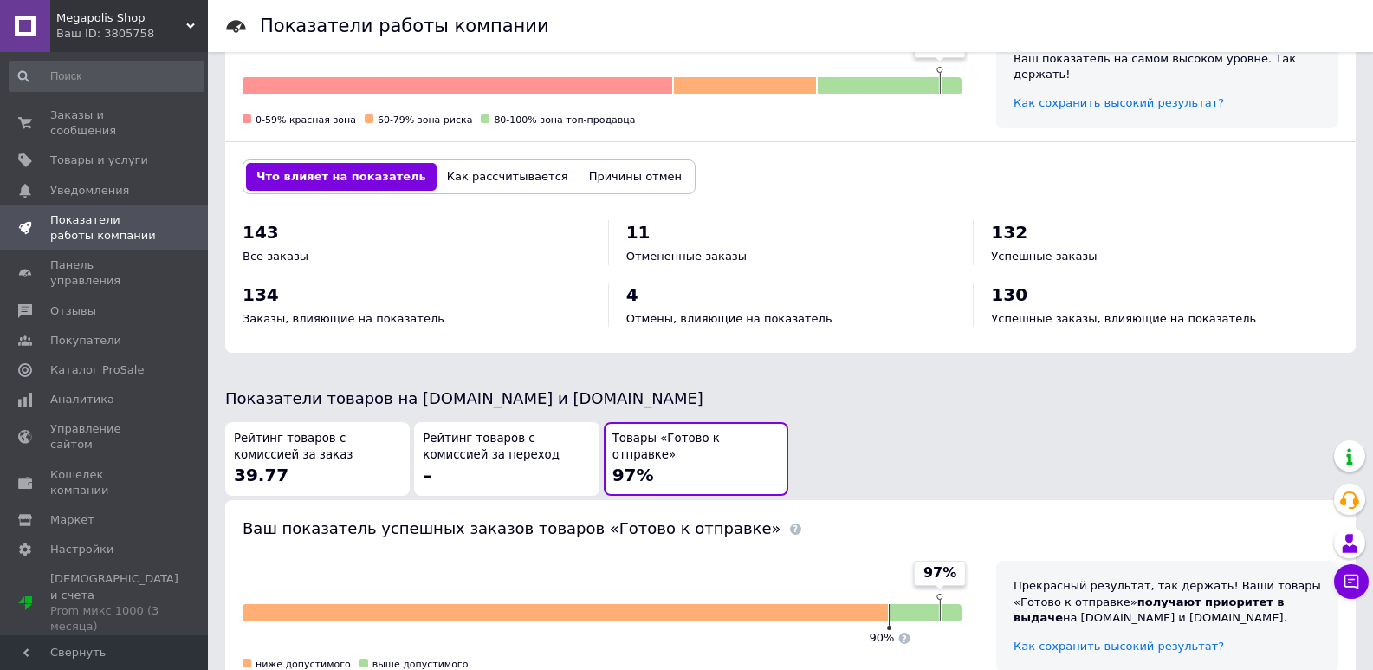
scroll to position [258, 0]
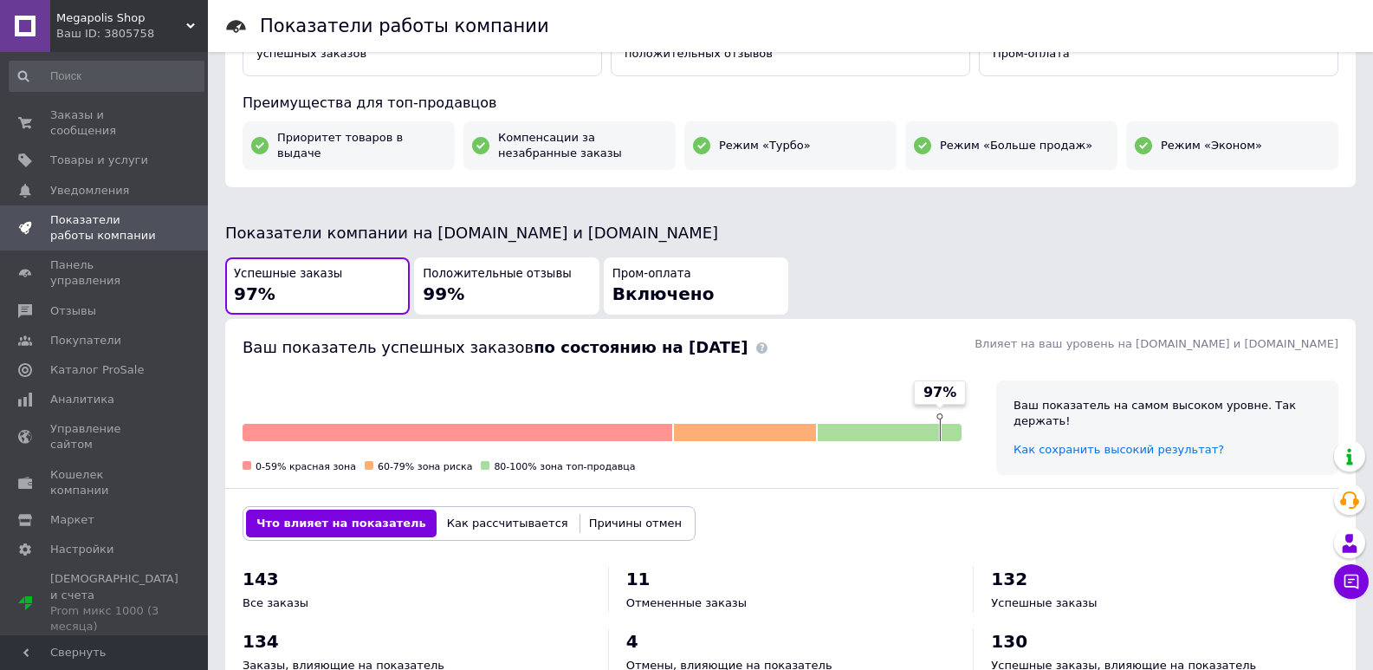
click at [159, 22] on span "Megapolis Shop" at bounding box center [121, 18] width 130 height 16
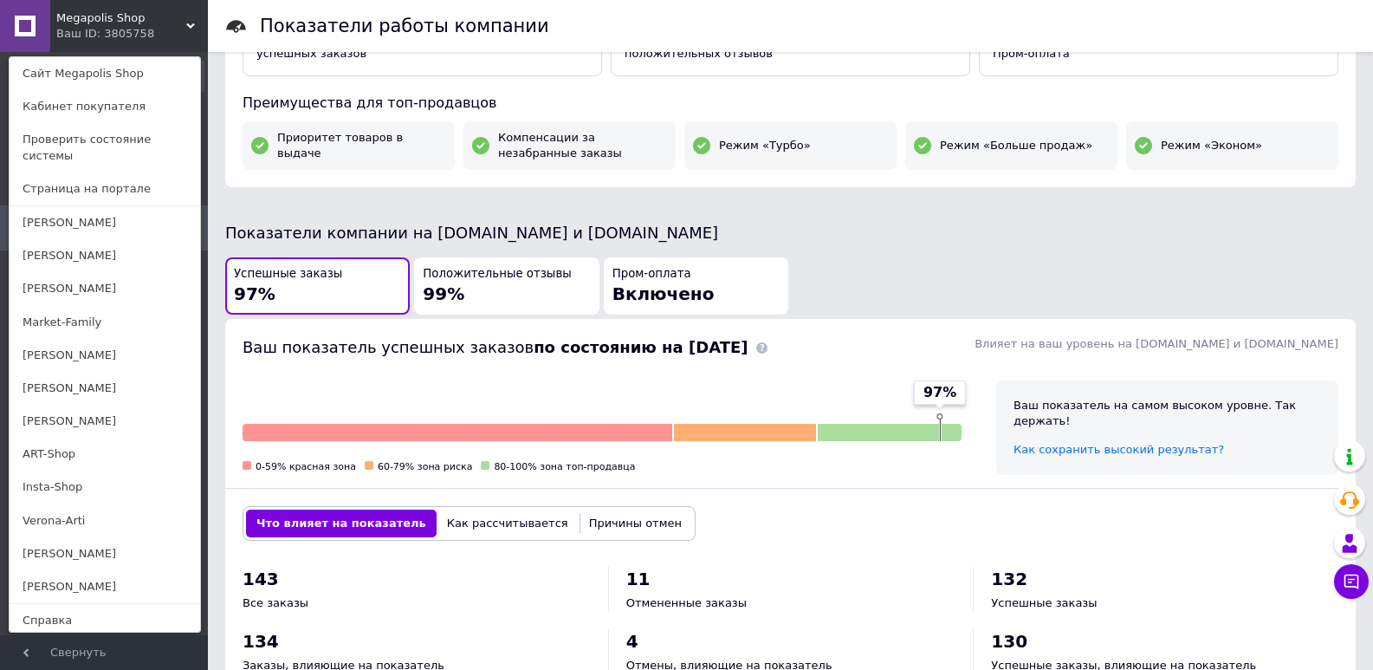
click at [67, 306] on link "Market-Family" at bounding box center [105, 322] width 191 height 33
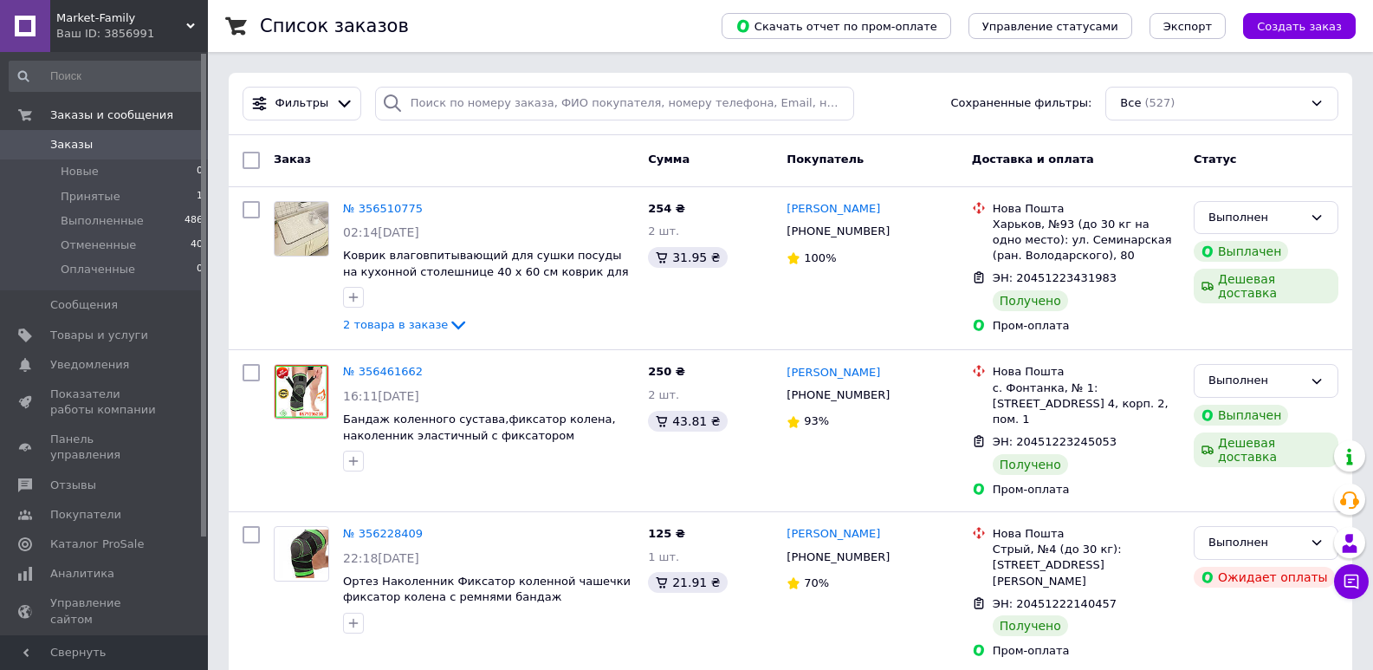
click at [112, 34] on div "Ваш ID: 3856991" at bounding box center [132, 34] width 152 height 16
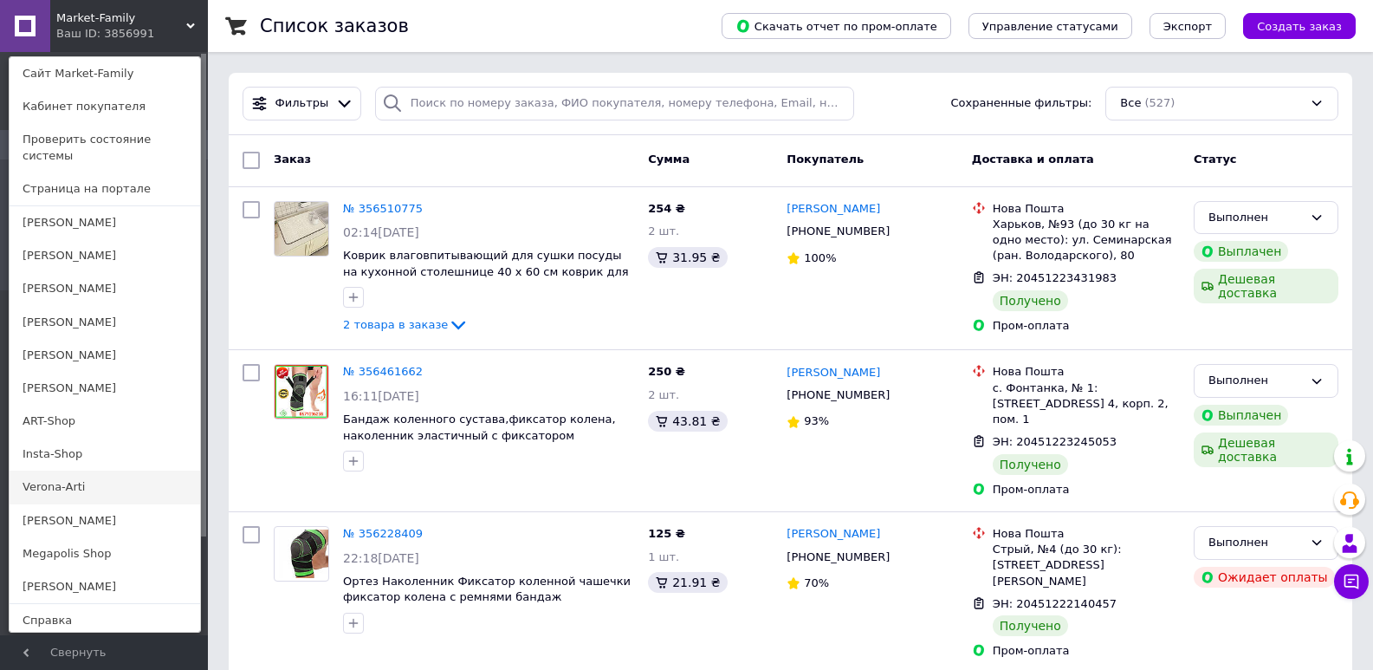
click at [100, 470] on link "Verona-Arti" at bounding box center [105, 486] width 191 height 33
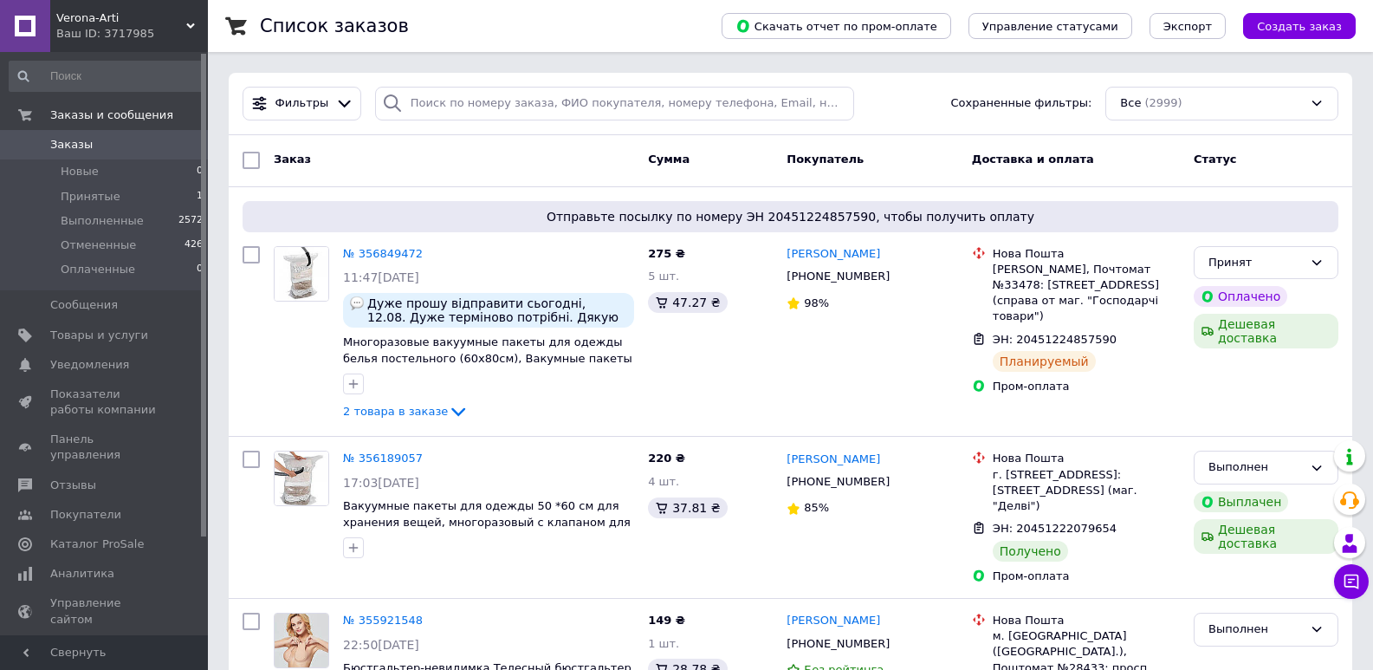
click at [105, 148] on span "Заказы" at bounding box center [105, 145] width 110 height 16
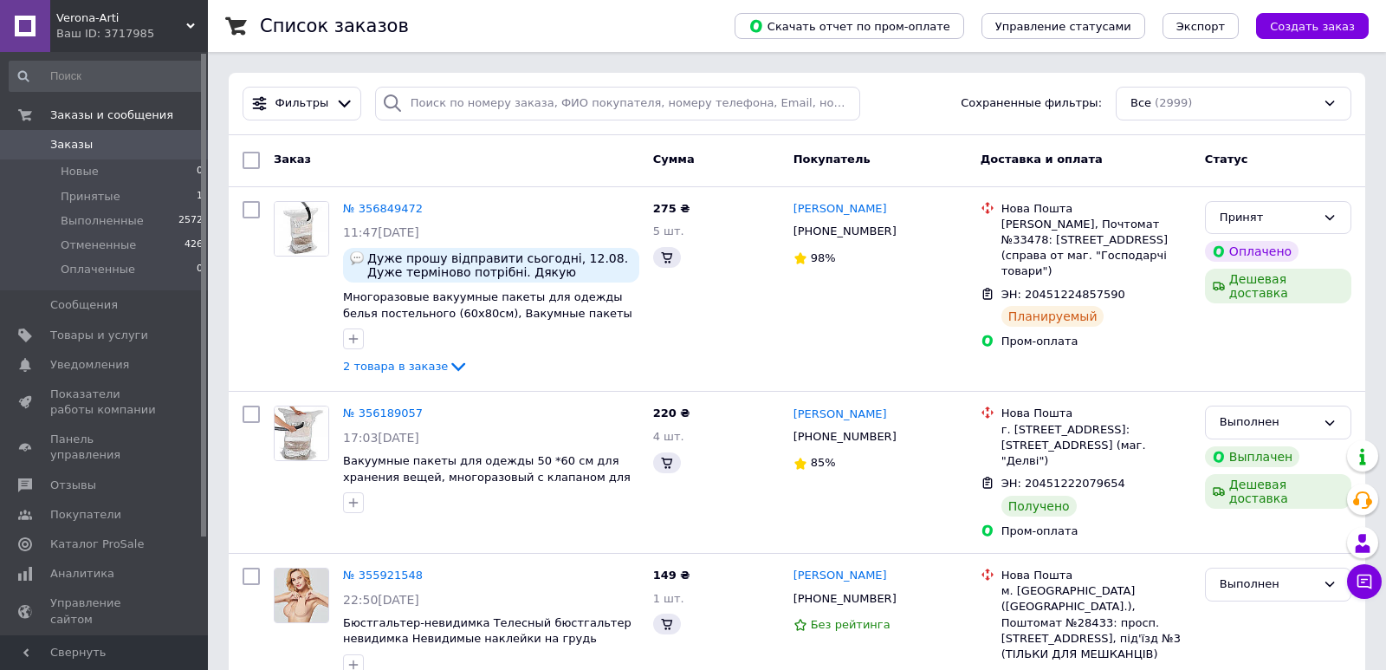
drag, startPoint x: 94, startPoint y: 25, endPoint x: 95, endPoint y: 53, distance: 27.8
click at [95, 25] on span "Verona-Arti" at bounding box center [121, 18] width 130 height 16
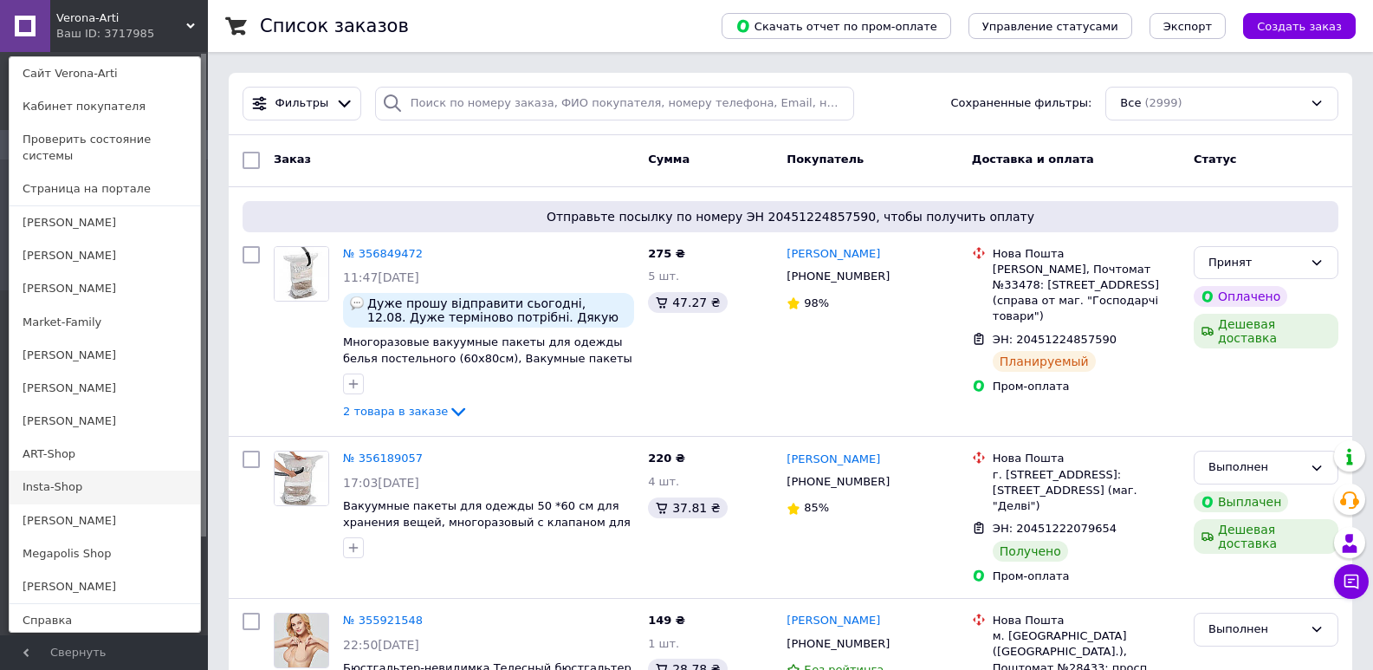
click at [32, 482] on link "Insta-Shop" at bounding box center [105, 486] width 191 height 33
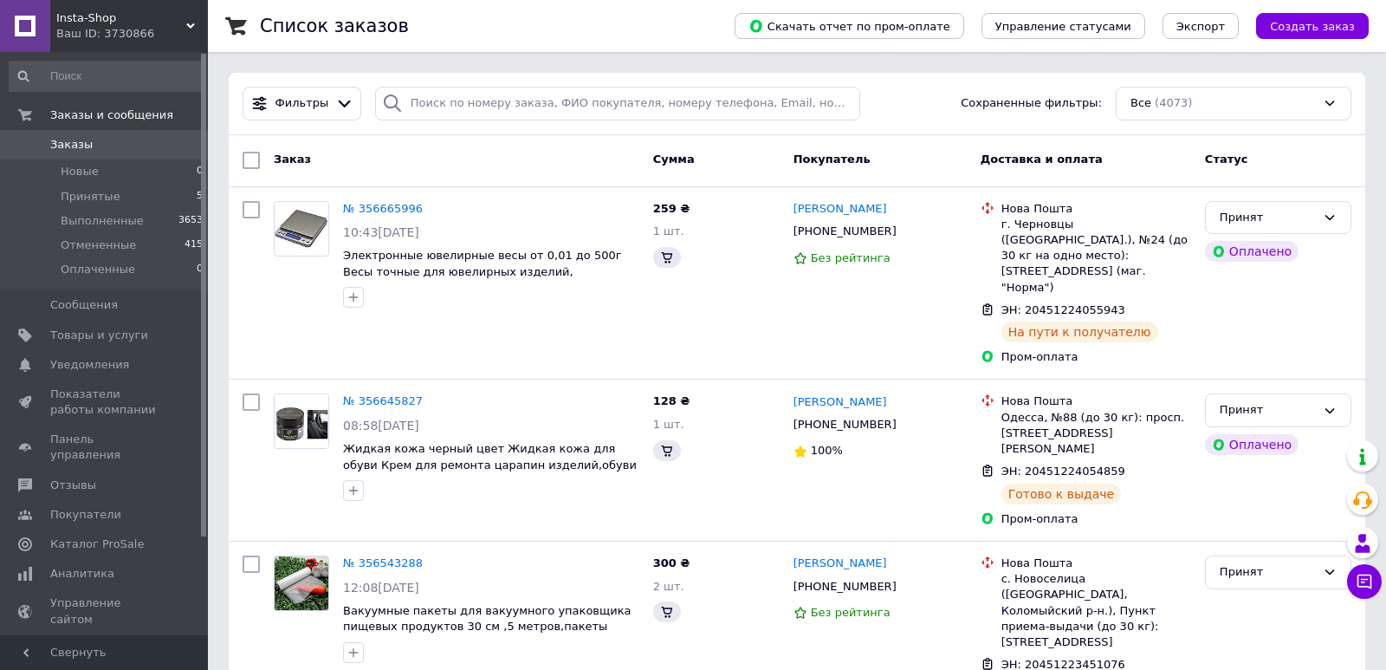
click at [103, 29] on div "Ваш ID: 3730866" at bounding box center [132, 34] width 152 height 16
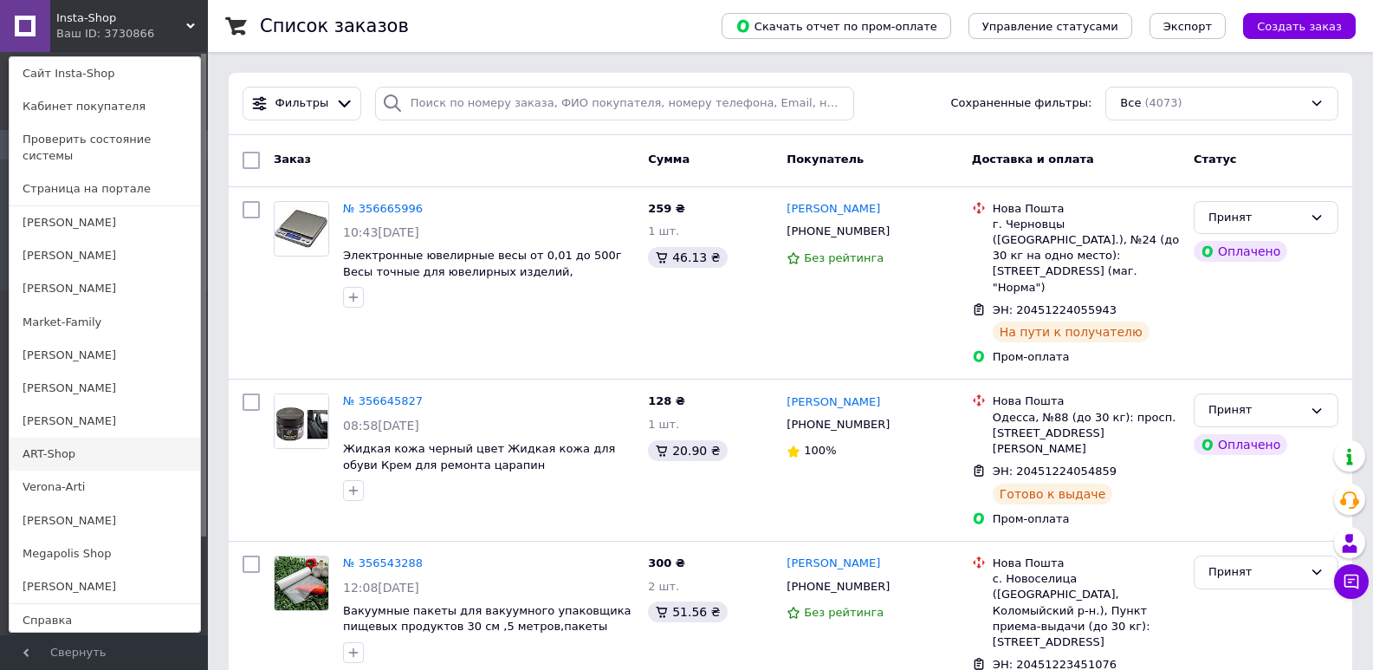
click at [32, 452] on link "ART-Shop" at bounding box center [105, 453] width 191 height 33
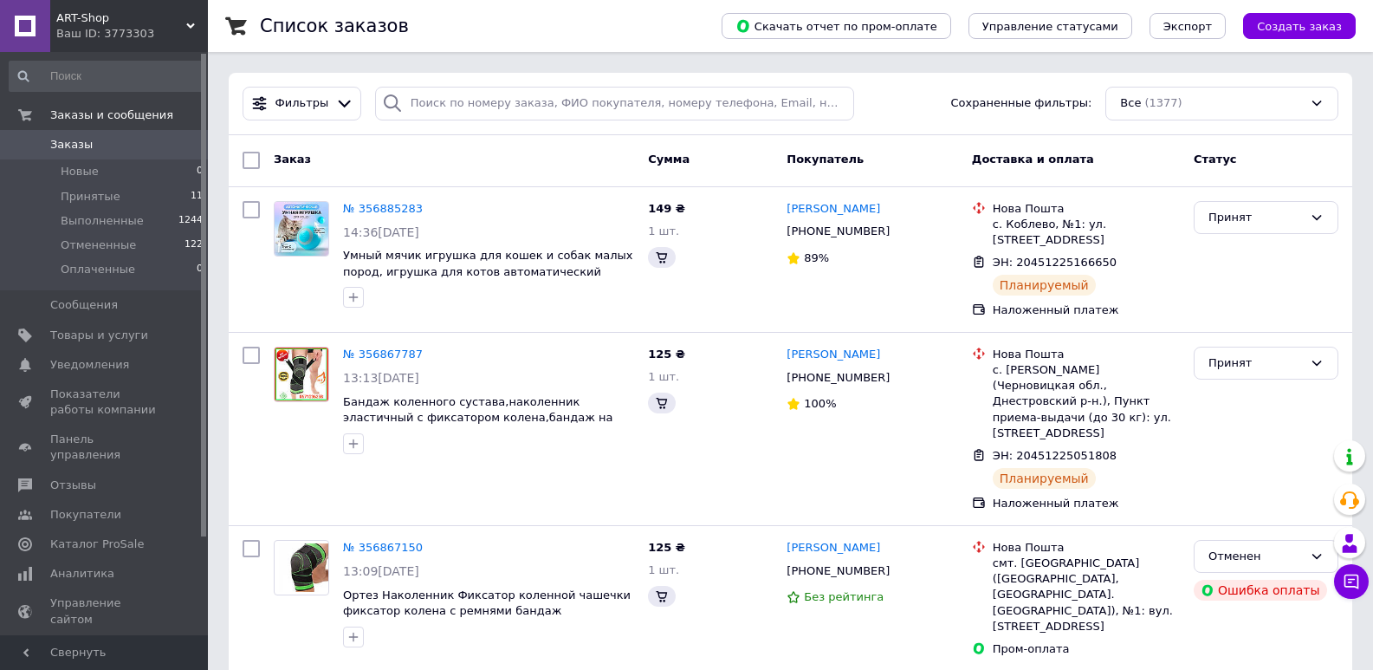
click at [99, 27] on div "ART-Shop Ваш ID: 3773303" at bounding box center [129, 26] width 158 height 52
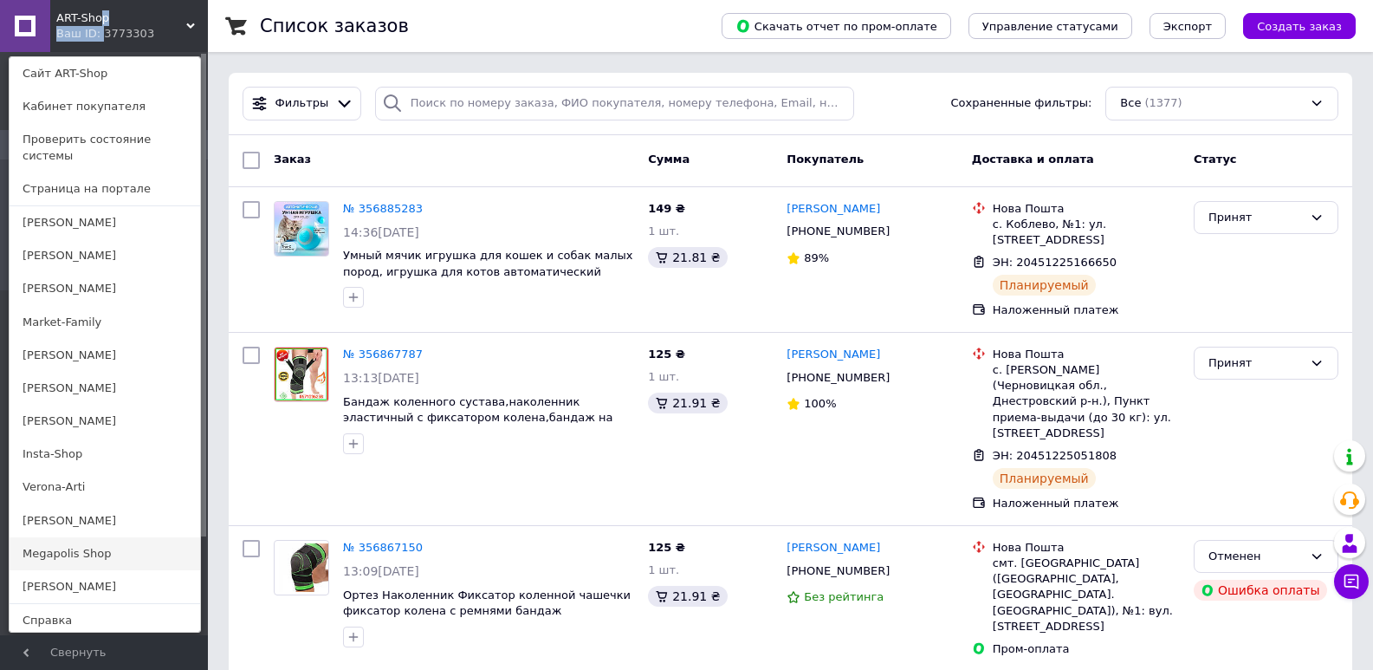
click at [51, 537] on link "Megapolis Shop" at bounding box center [105, 553] width 191 height 33
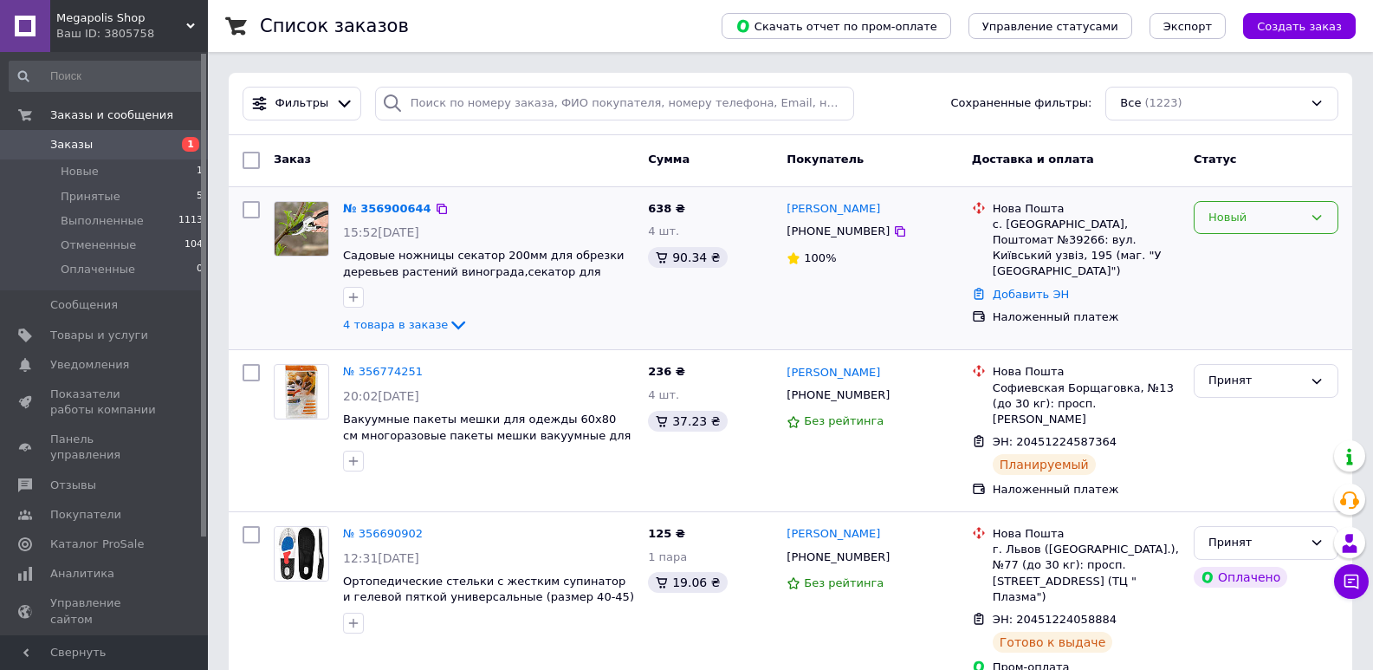
click at [1222, 230] on div "Новый" at bounding box center [1266, 218] width 145 height 34
click at [1218, 249] on li "Принят" at bounding box center [1265, 253] width 143 height 32
click at [351, 205] on link "№ 356900644" at bounding box center [383, 208] width 80 height 13
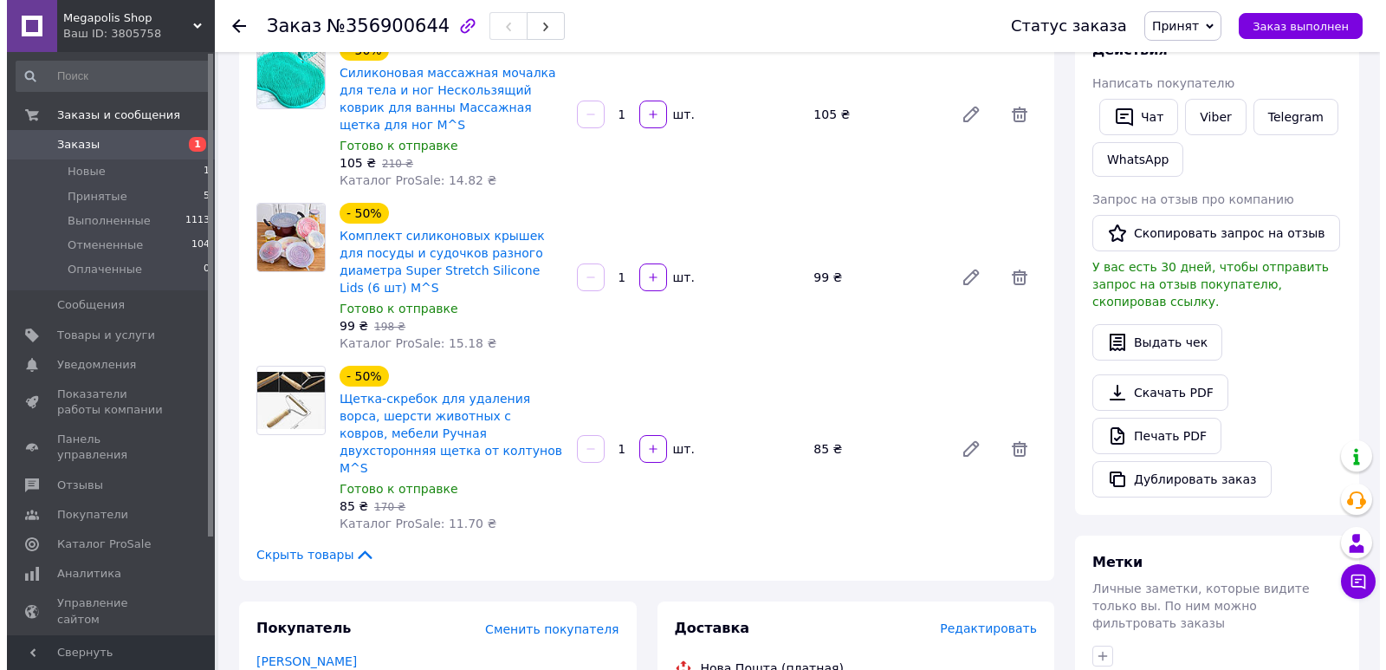
scroll to position [346, 0]
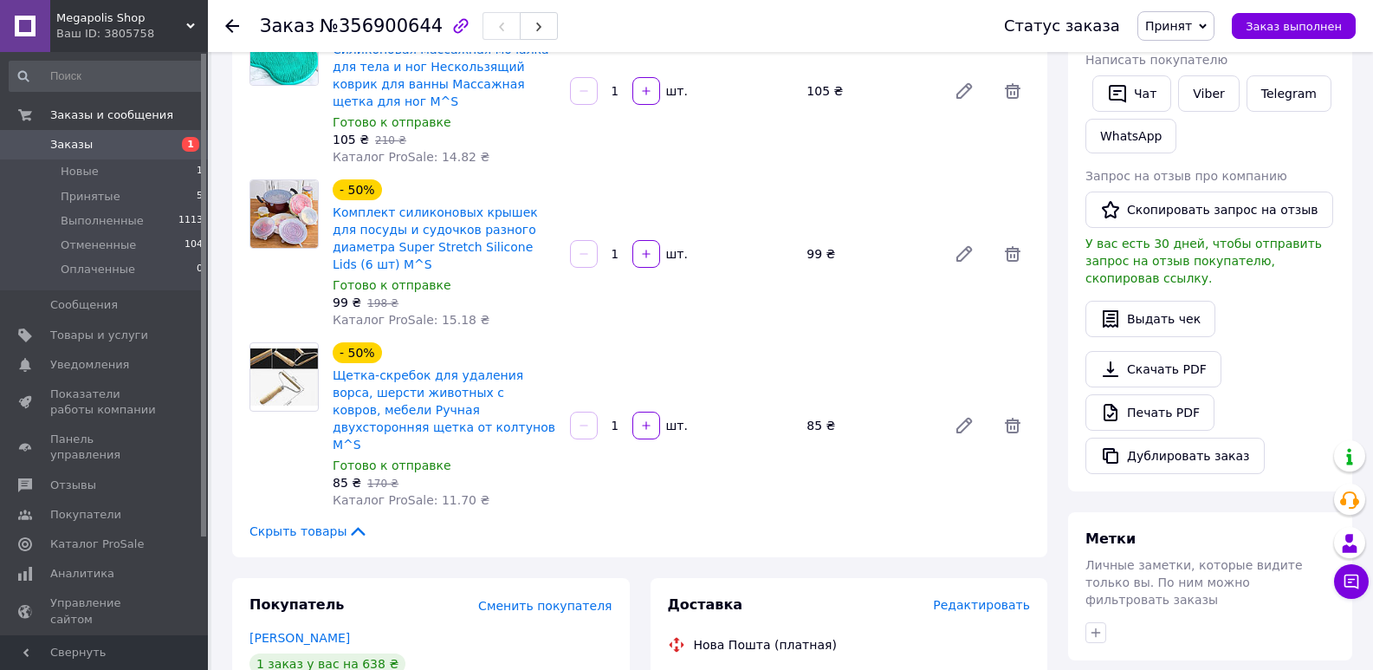
click at [1000, 598] on span "Редактировать" at bounding box center [981, 605] width 97 height 14
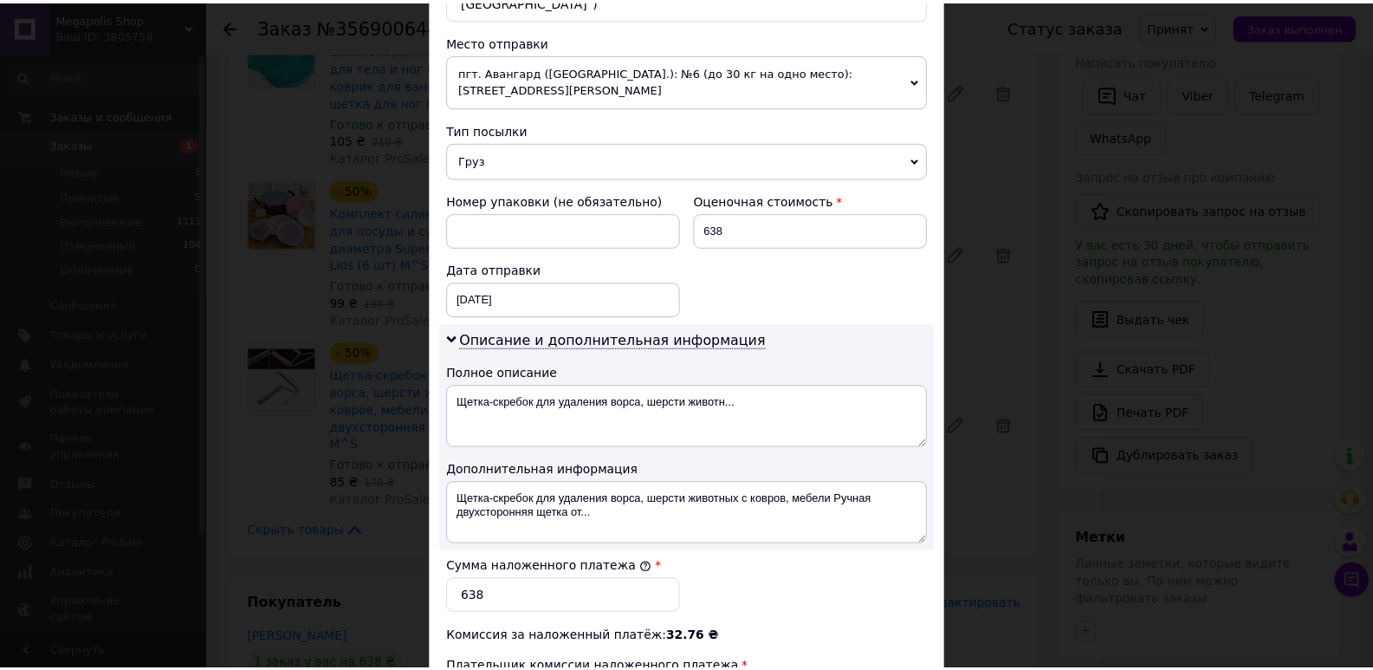
scroll to position [846, 0]
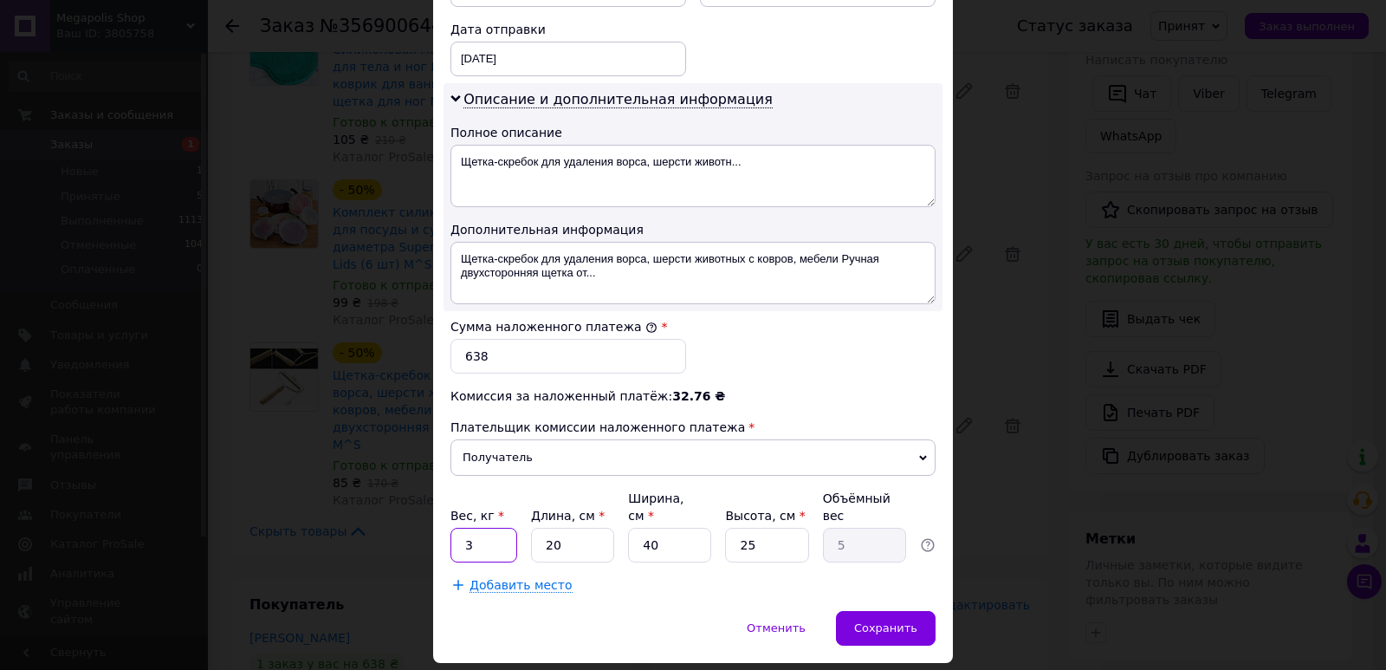
click at [488, 527] on input "3" at bounding box center [483, 544] width 67 height 35
type input "1"
click at [697, 527] on input "40" at bounding box center [669, 544] width 83 height 35
type input "4"
type input "0.5"
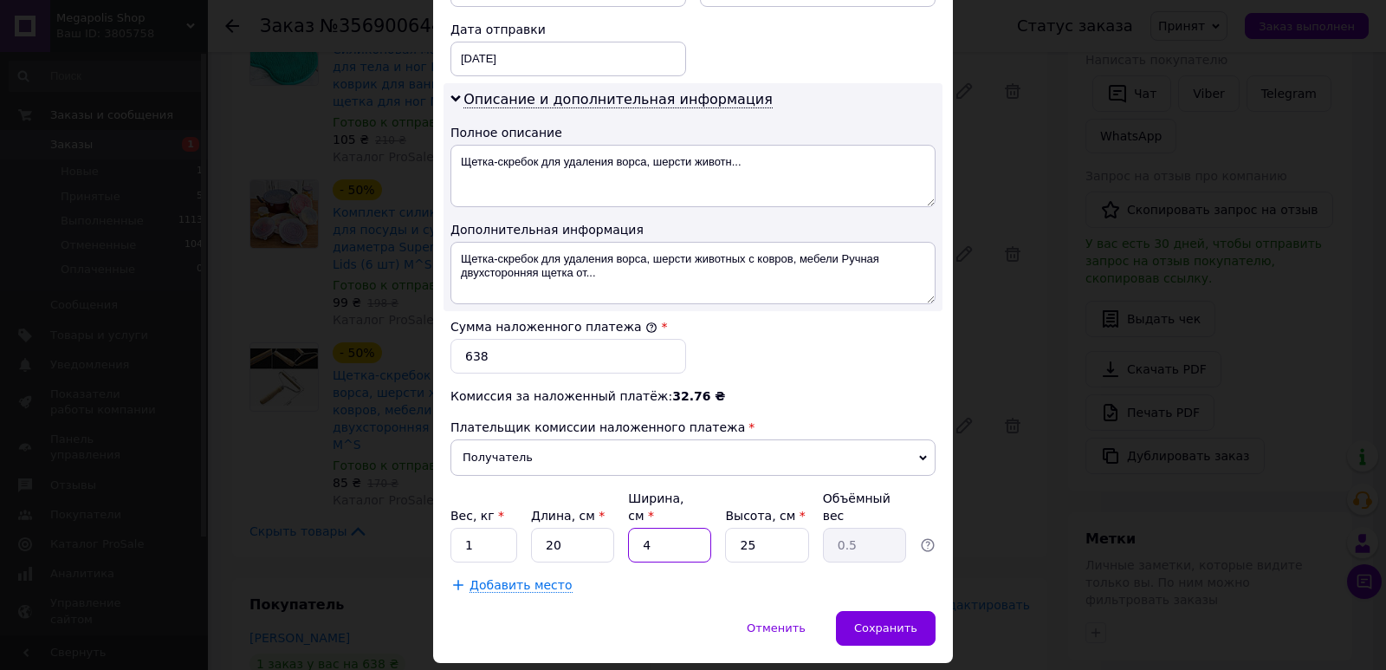
type input "4"
click at [760, 527] on input "25" at bounding box center [766, 544] width 83 height 35
type input "2"
type input "0.1"
type input "2"
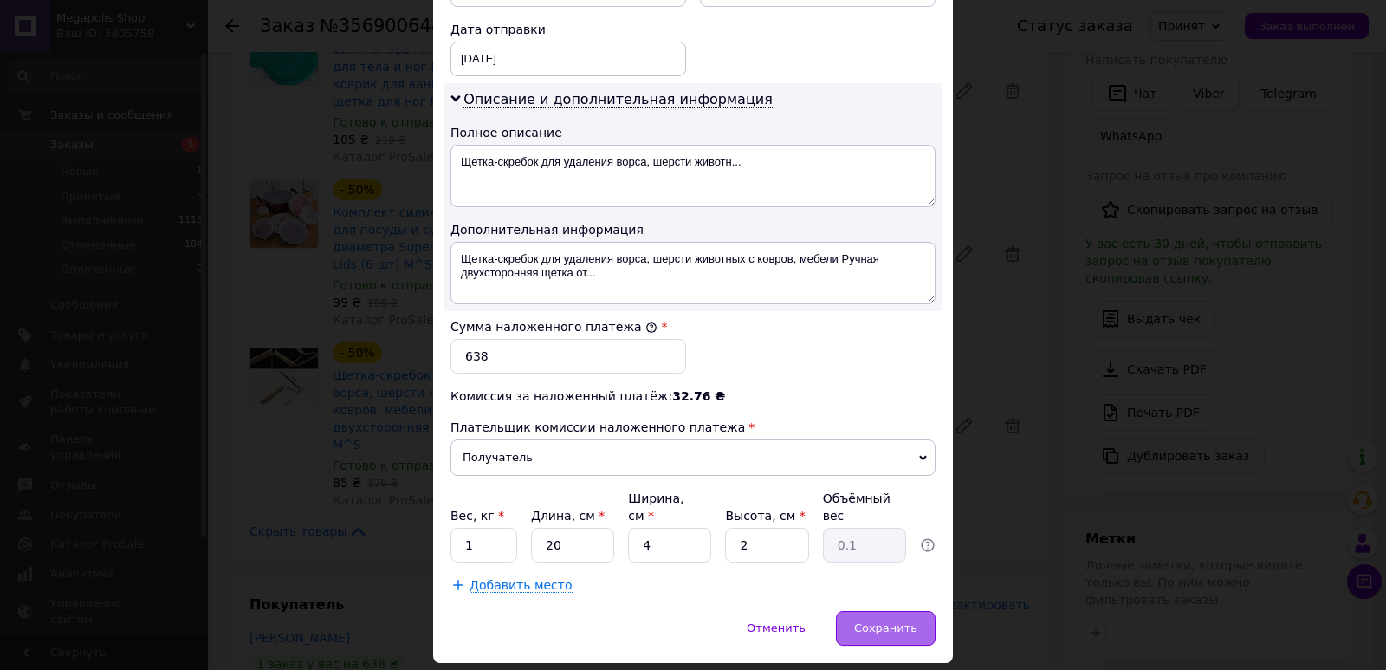
click at [896, 611] on div "Сохранить" at bounding box center [886, 628] width 100 height 35
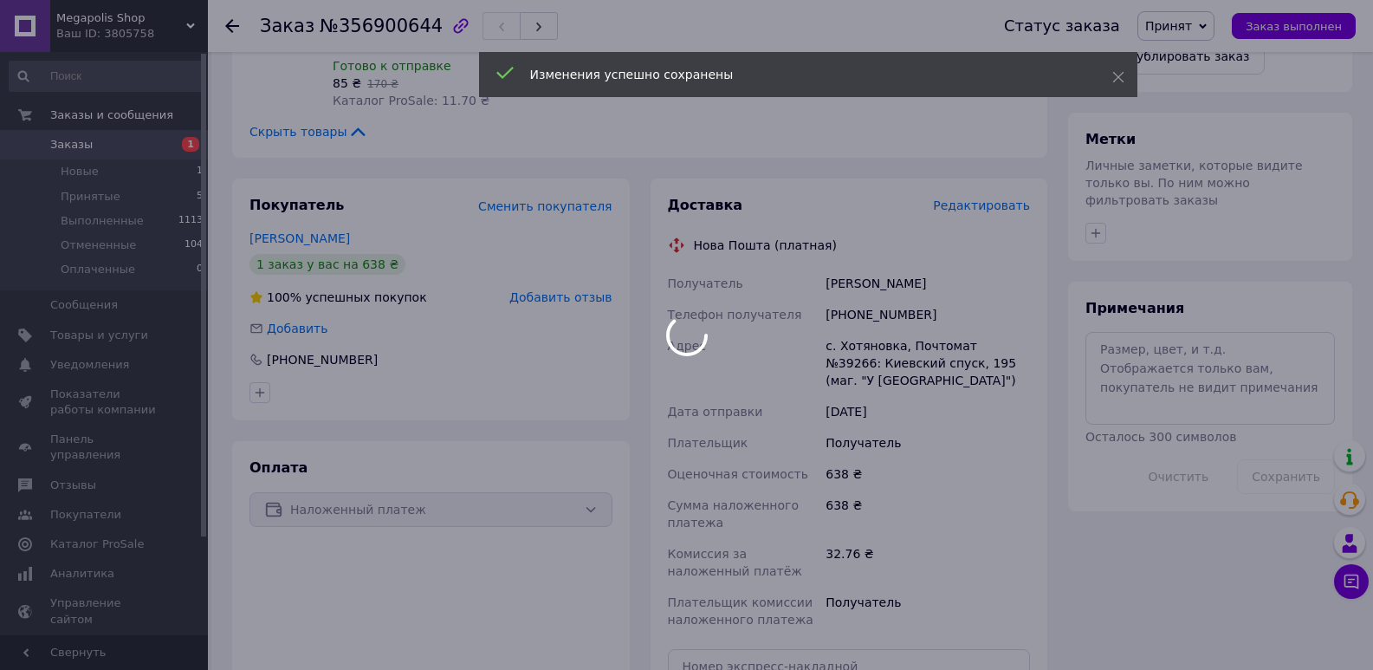
scroll to position [866, 0]
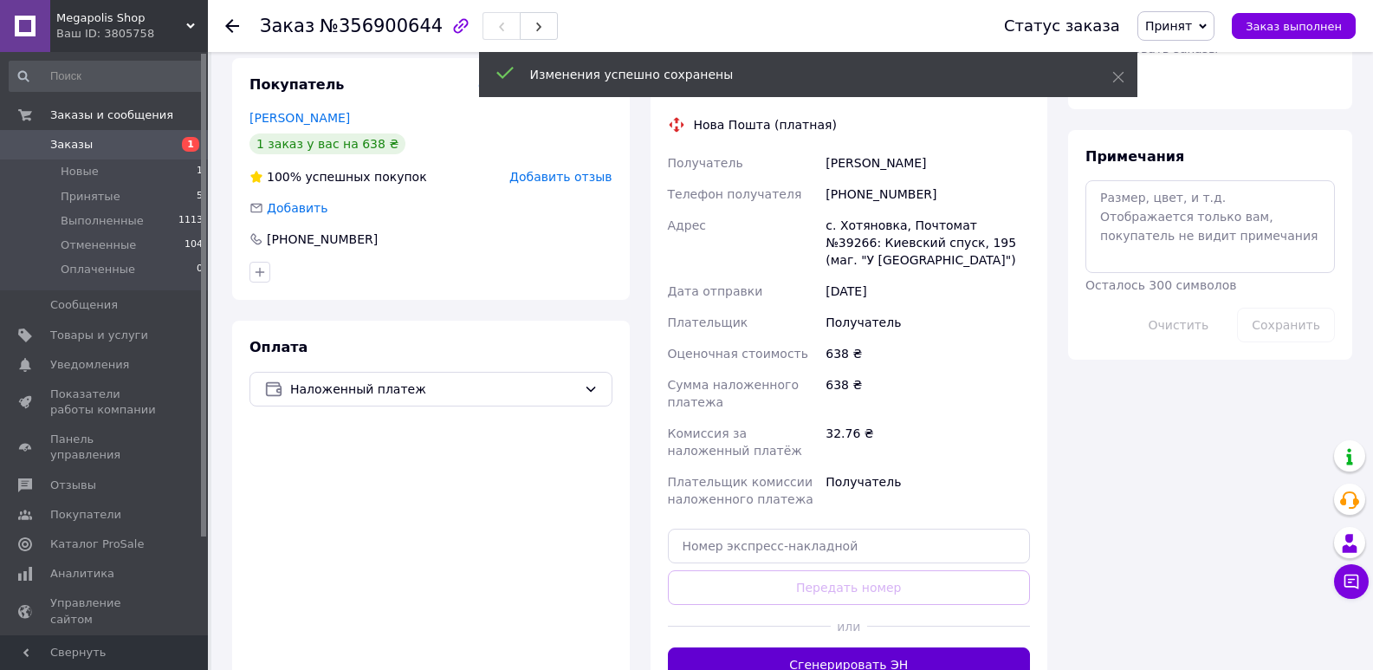
click at [889, 647] on button "Сгенерировать ЭН" at bounding box center [849, 664] width 363 height 35
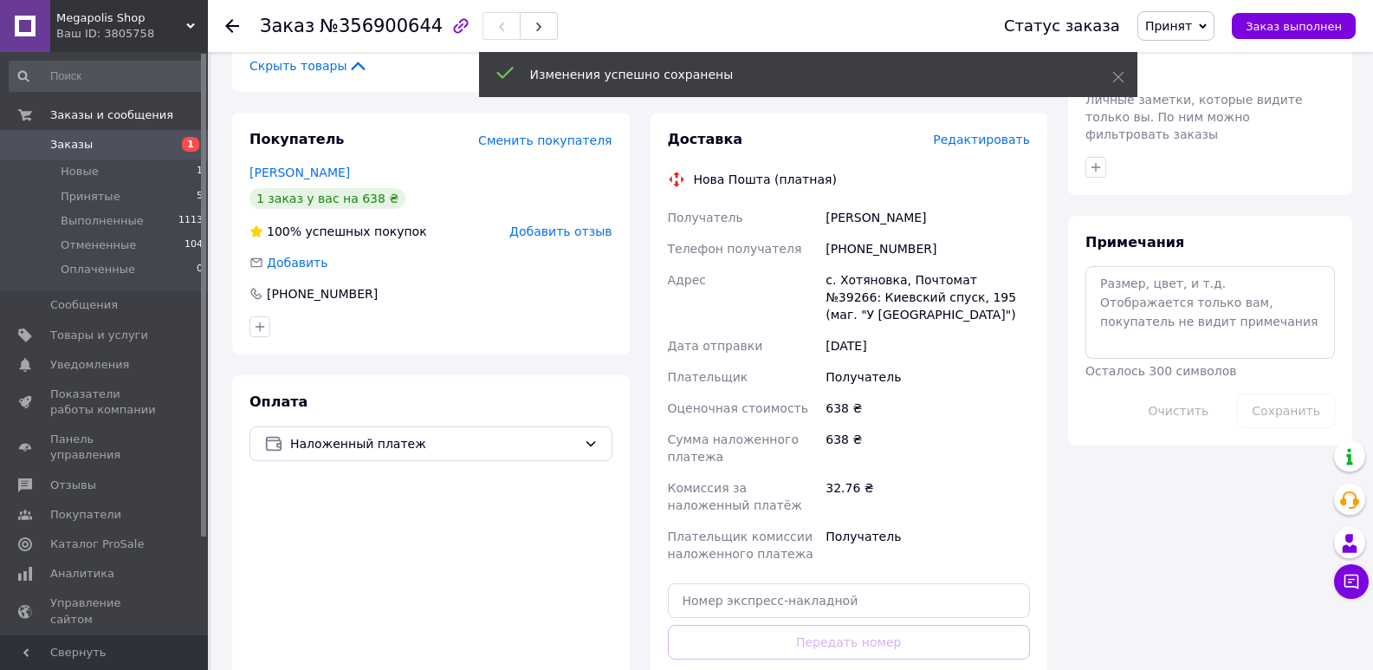
scroll to position [606, 0]
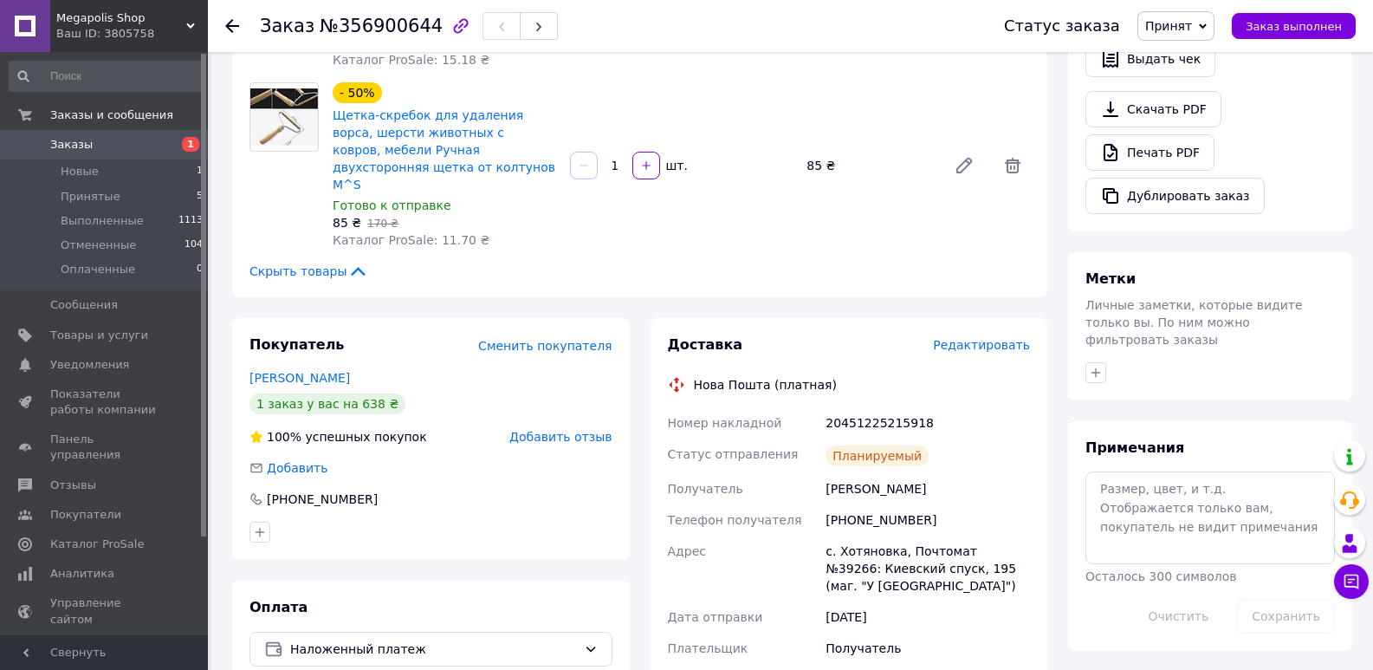
click at [73, 24] on span "Megapolis Shop" at bounding box center [121, 18] width 130 height 16
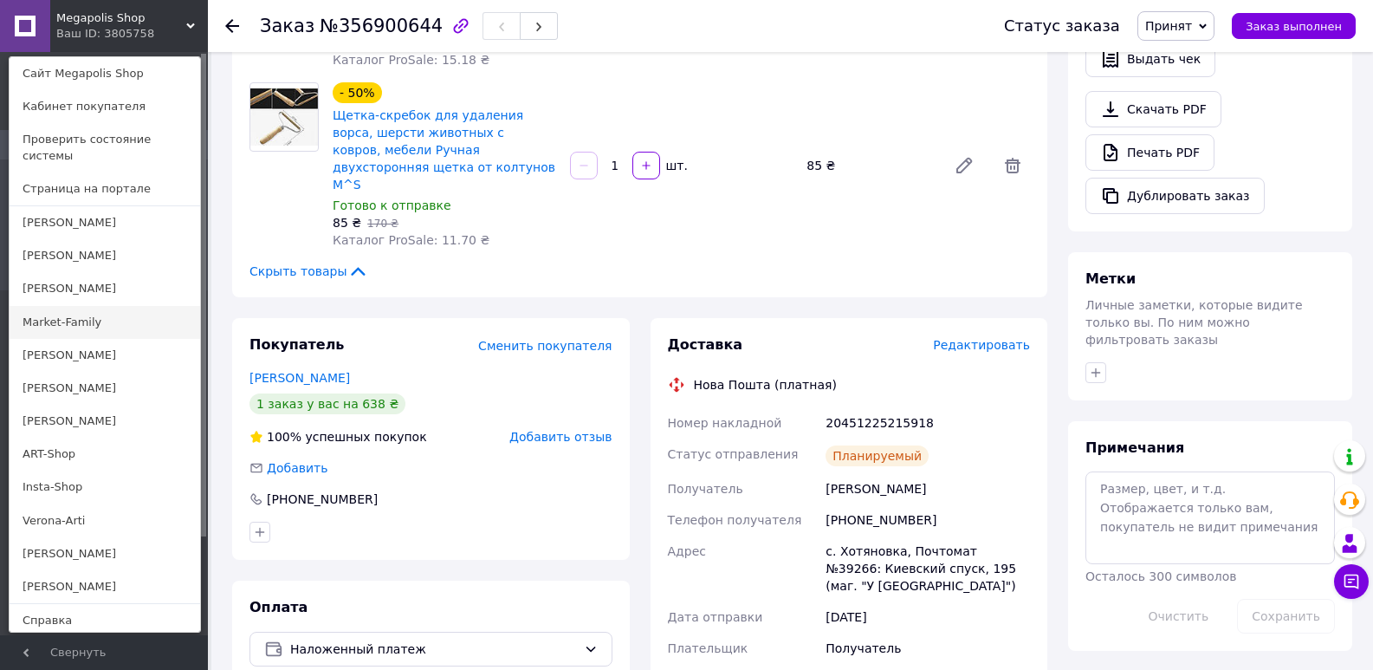
click at [68, 306] on link "Market-Family" at bounding box center [105, 322] width 191 height 33
